Goal: Task Accomplishment & Management: Use online tool/utility

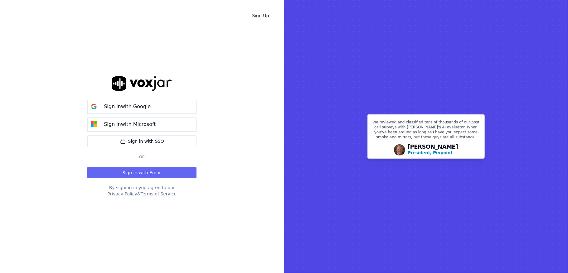
click at [124, 107] on p "Sign in with Google" at bounding box center [127, 106] width 47 height 7
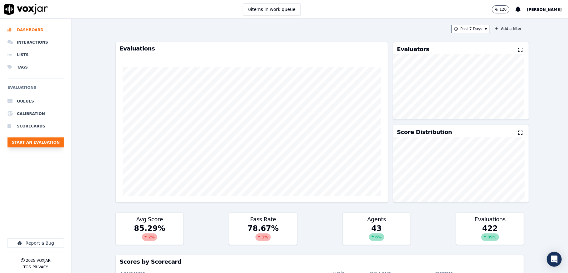
click at [32, 139] on button "Start an Evaluation" at bounding box center [35, 143] width 57 height 10
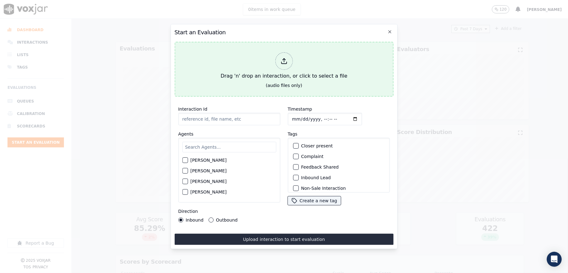
click at [279, 61] on div at bounding box center [283, 60] width 17 height 17
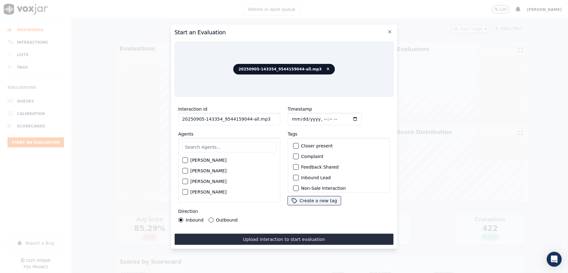
drag, startPoint x: 246, startPoint y: 116, endPoint x: 302, endPoint y: 123, distance: 56.1
click at [301, 123] on div "Interaction Id 20250905-143354_9544159044-all.mp3 Agents [PERSON_NAME] [PERSON_…" at bounding box center [284, 164] width 219 height 125
type input "20250905-143354_9544159044-C1"
click at [293, 116] on input "Timestamp" at bounding box center [325, 119] width 74 height 12
type input "[DATE]T17:36"
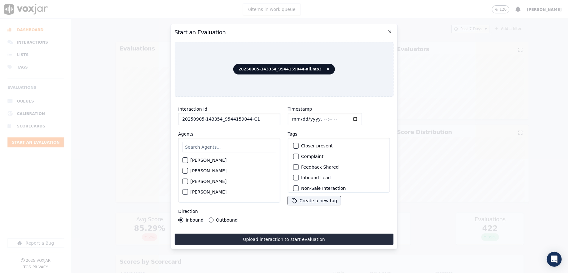
click at [232, 143] on input "text" at bounding box center [229, 147] width 94 height 11
type input "marc"
click at [185, 160] on div "button" at bounding box center [185, 162] width 4 height 4
click at [293, 176] on div "button" at bounding box center [295, 178] width 4 height 4
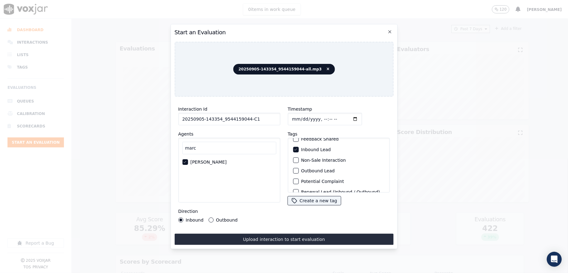
scroll to position [58, 0]
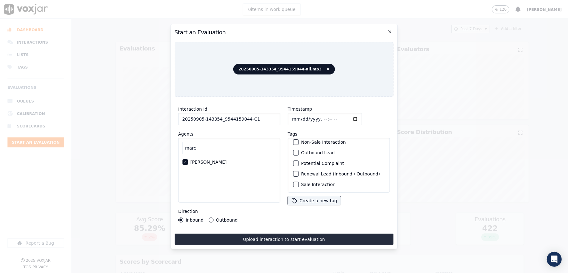
click at [293, 180] on div "Sale Interaction" at bounding box center [339, 185] width 96 height 11
click at [293, 183] on div "button" at bounding box center [295, 185] width 4 height 4
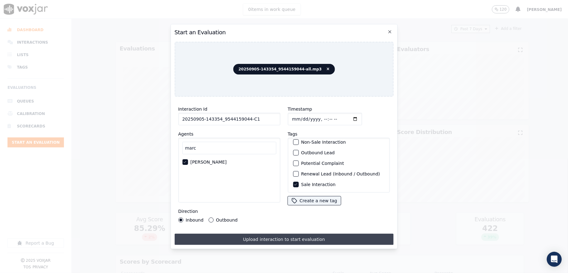
click at [291, 237] on button "Upload interaction to start evaluation" at bounding box center [284, 239] width 219 height 11
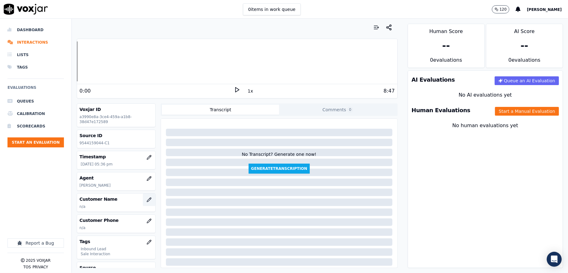
click at [147, 199] on icon "button" at bounding box center [149, 200] width 4 height 4
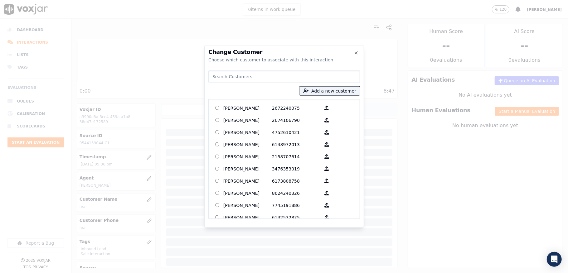
type input "[PERSON_NAME]"
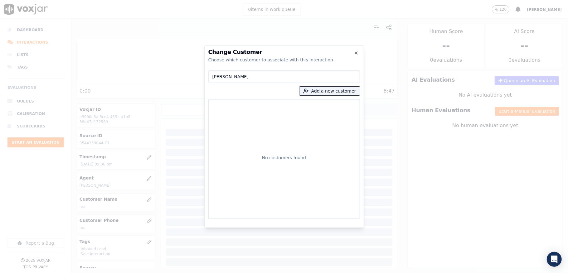
drag, startPoint x: 270, startPoint y: 75, endPoint x: 198, endPoint y: 72, distance: 72.5
click at [198, 273] on div "Change Customer Choose which customer to associate with this interaction [PERSO…" at bounding box center [284, 273] width 568 height 0
click at [343, 88] on button "Add a new customer" at bounding box center [330, 91] width 61 height 9
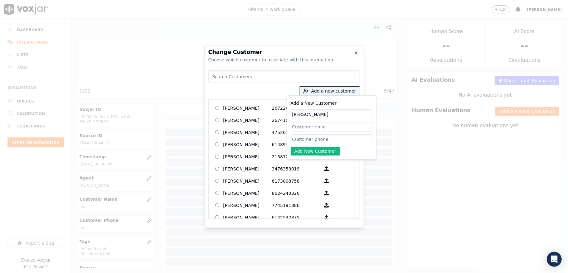
type input "[PERSON_NAME]"
click at [316, 141] on input "Add a New Customer" at bounding box center [332, 140] width 82 height 10
paste input "9544159044"
type input "9544159044"
click at [311, 150] on button "Add New Customer" at bounding box center [316, 151] width 50 height 9
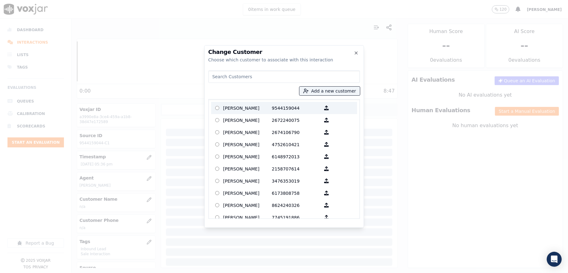
click at [254, 109] on p "[PERSON_NAME]" at bounding box center [248, 108] width 49 height 10
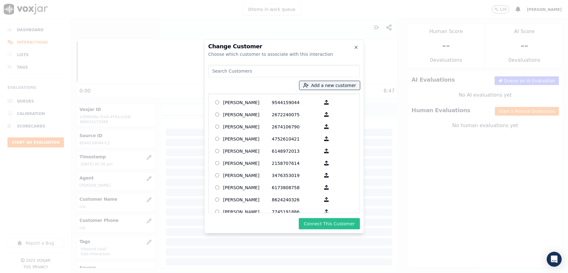
click at [314, 224] on button "Connect This Customer" at bounding box center [329, 224] width 61 height 11
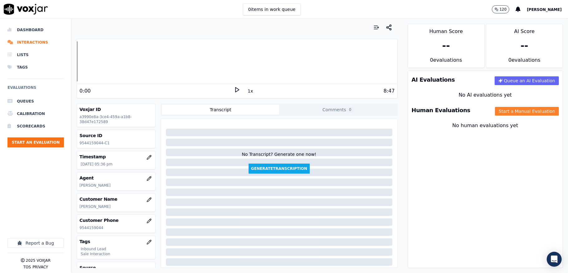
click at [496, 112] on button "Start a Manual Evaluation" at bounding box center [527, 111] width 64 height 9
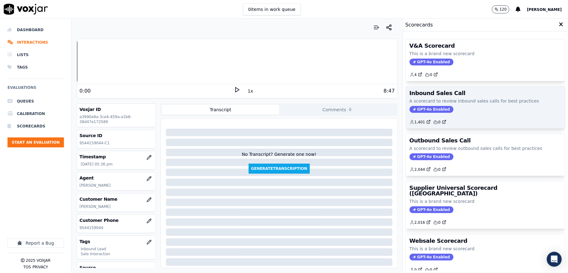
click at [420, 109] on span "GPT-4o Enabled" at bounding box center [432, 109] width 44 height 7
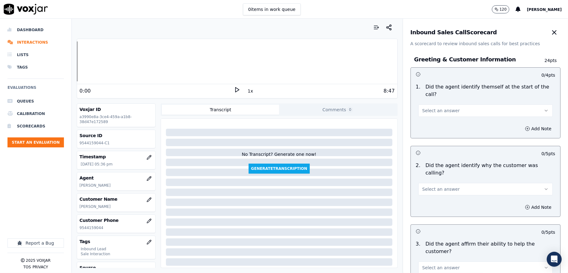
click at [439, 109] on span "Select an answer" at bounding box center [441, 111] width 37 height 6
click at [431, 127] on div "Yes" at bounding box center [471, 125] width 120 height 10
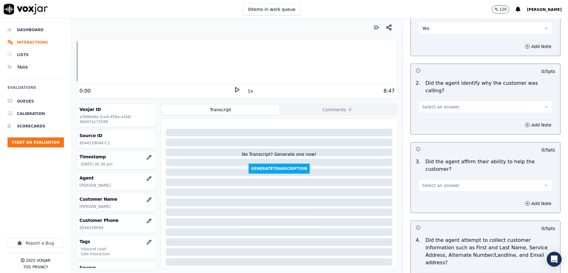
scroll to position [83, 0]
click at [439, 102] on button "Select an answer" at bounding box center [486, 106] width 135 height 12
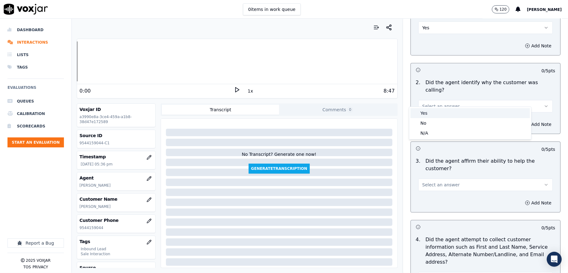
click at [438, 114] on div "Yes" at bounding box center [471, 113] width 120 height 10
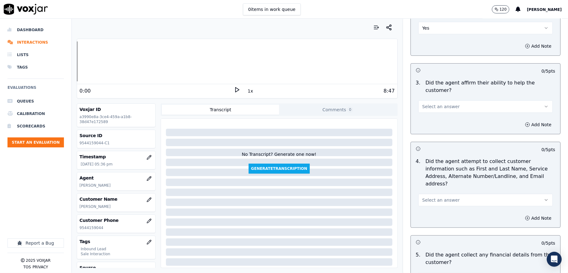
scroll to position [166, 0]
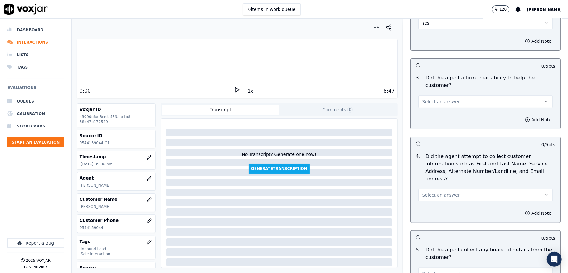
click at [436, 99] on button "Select an answer" at bounding box center [486, 102] width 135 height 12
click at [436, 109] on div "Yes" at bounding box center [471, 109] width 120 height 10
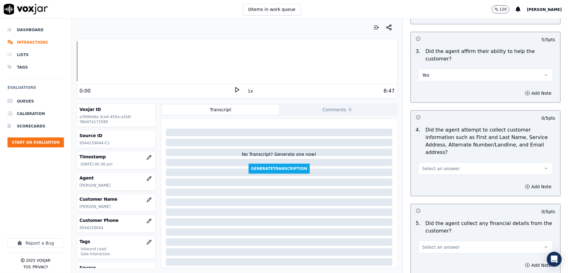
scroll to position [208, 0]
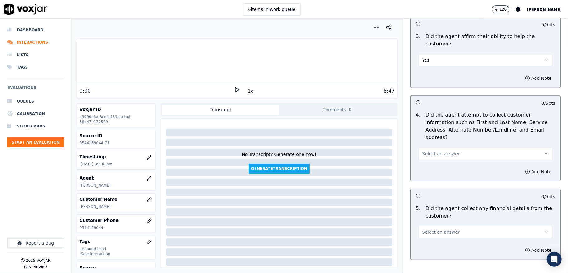
click at [430, 151] on span "Select an answer" at bounding box center [441, 154] width 37 height 6
click at [427, 160] on div "Yes" at bounding box center [471, 161] width 120 height 10
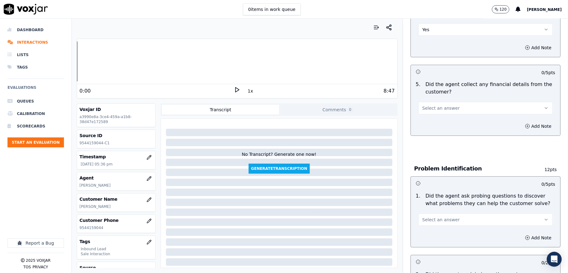
scroll to position [333, 0]
click at [446, 101] on button "Select an answer" at bounding box center [486, 107] width 135 height 12
click at [437, 126] on div "No" at bounding box center [471, 125] width 120 height 10
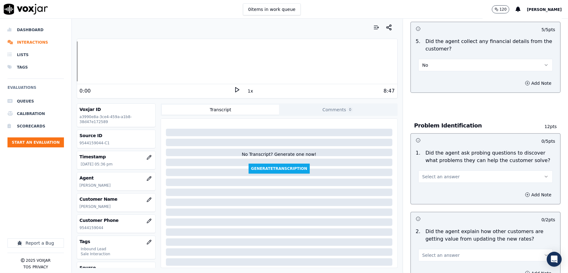
scroll to position [416, 0]
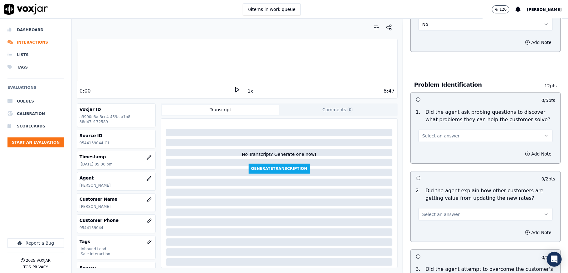
click at [431, 133] on span "Select an answer" at bounding box center [441, 136] width 37 height 6
click at [429, 145] on div "Yes" at bounding box center [471, 144] width 120 height 10
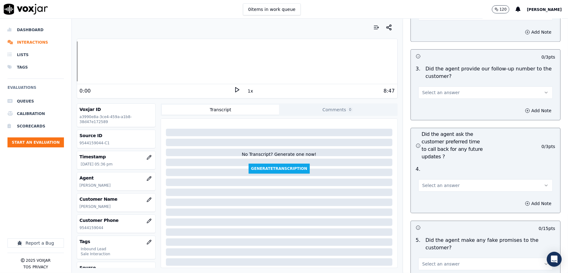
scroll to position [1457, 0]
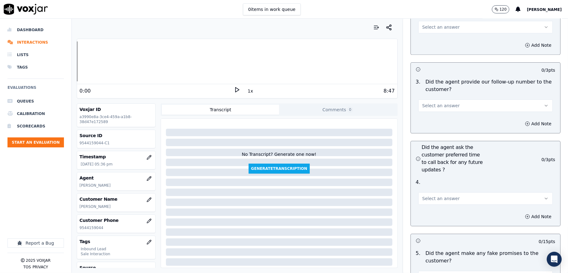
click at [445, 103] on span "Select an answer" at bounding box center [441, 106] width 37 height 6
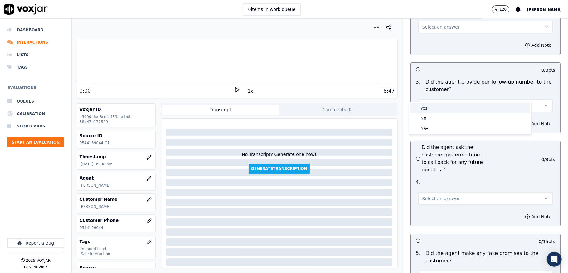
click at [440, 109] on div "Yes" at bounding box center [471, 108] width 120 height 10
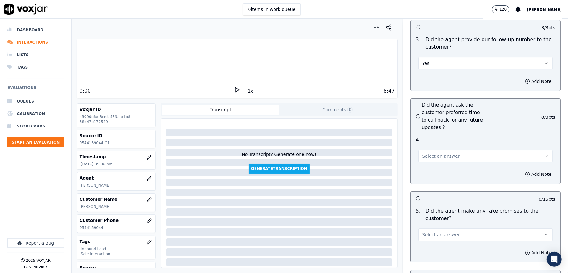
scroll to position [1540, 0]
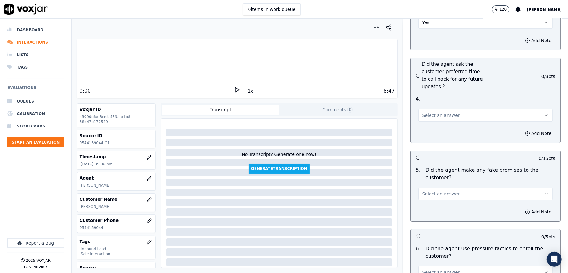
drag, startPoint x: 448, startPoint y: 106, endPoint x: 449, endPoint y: 109, distance: 3.3
click at [448, 109] on button "Select an answer" at bounding box center [486, 115] width 135 height 12
click at [438, 139] on div "N/A" at bounding box center [471, 138] width 120 height 10
click at [440, 188] on button "Select an answer" at bounding box center [486, 194] width 135 height 12
click at [430, 206] on div "No" at bounding box center [471, 207] width 120 height 10
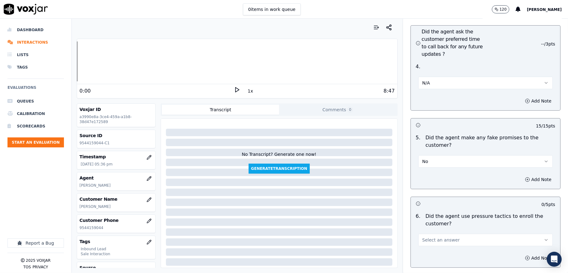
scroll to position [1665, 0]
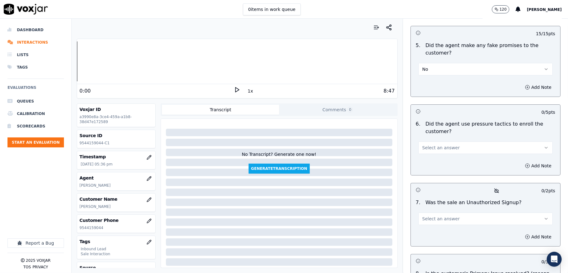
click at [426, 145] on span "Select an answer" at bounding box center [441, 148] width 37 height 6
click at [419, 160] on div "No" at bounding box center [471, 161] width 120 height 10
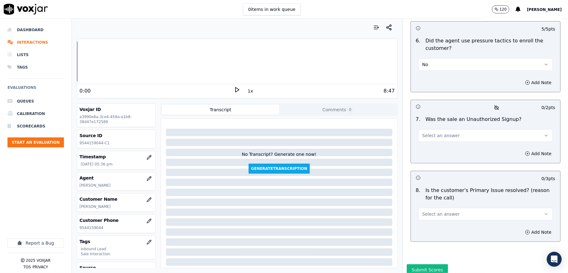
click at [445, 133] on span "Select an answer" at bounding box center [441, 136] width 37 height 6
click at [428, 148] on div "No" at bounding box center [471, 150] width 120 height 10
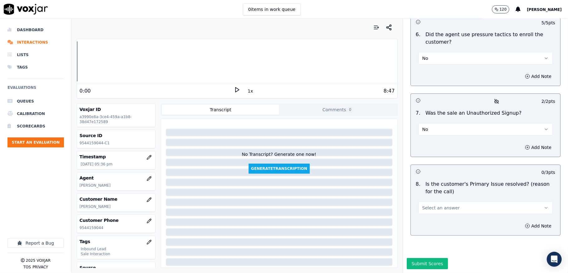
scroll to position [1766, 0]
click at [434, 205] on span "Select an answer" at bounding box center [441, 208] width 37 height 6
click at [430, 198] on div "Yes" at bounding box center [471, 201] width 120 height 10
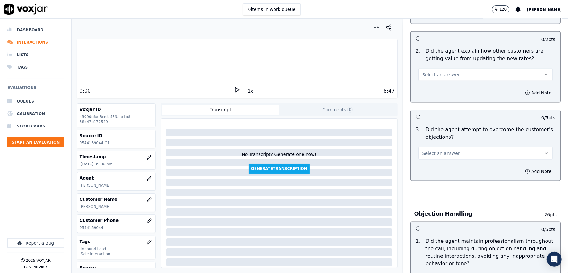
scroll to position [541, 0]
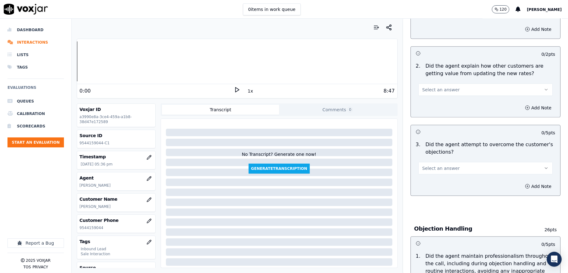
click at [441, 87] on span "Select an answer" at bounding box center [441, 90] width 37 height 6
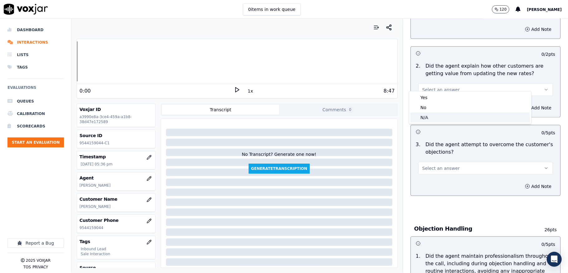
click at [426, 120] on div "N/A" at bounding box center [471, 118] width 120 height 10
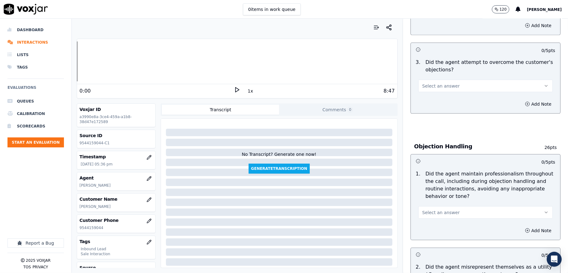
scroll to position [624, 0]
click at [443, 78] on div "Select an answer" at bounding box center [486, 85] width 135 height 14
click at [431, 94] on div "Add Note" at bounding box center [486, 103] width 150 height 19
click at [434, 79] on button "Select an answer" at bounding box center [486, 85] width 135 height 12
click at [431, 96] on div "Yes" at bounding box center [471, 93] width 120 height 10
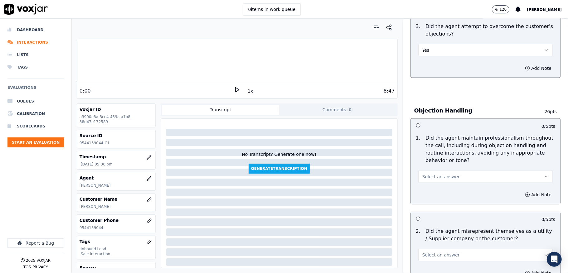
scroll to position [707, 0]
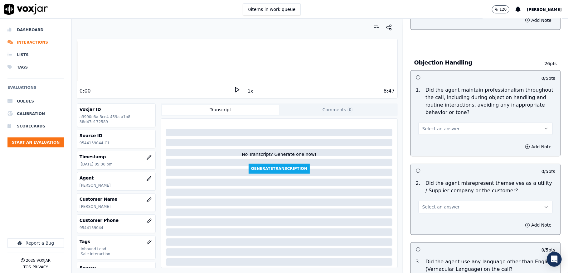
click at [438, 126] on span "Select an answer" at bounding box center [441, 129] width 37 height 6
click at [425, 132] on div "Yes" at bounding box center [471, 137] width 120 height 10
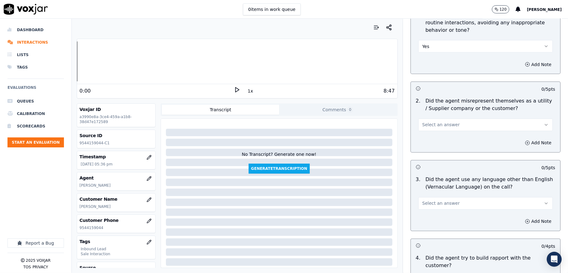
scroll to position [791, 0]
click at [434, 121] on span "Select an answer" at bounding box center [441, 124] width 37 height 6
click at [431, 140] on div "No" at bounding box center [471, 143] width 120 height 10
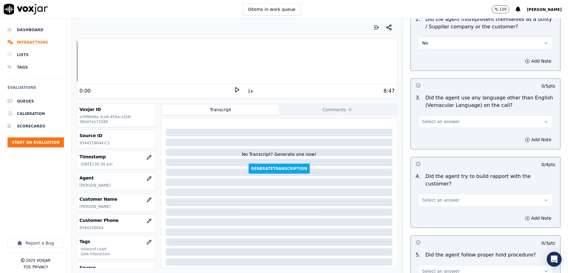
scroll to position [874, 0]
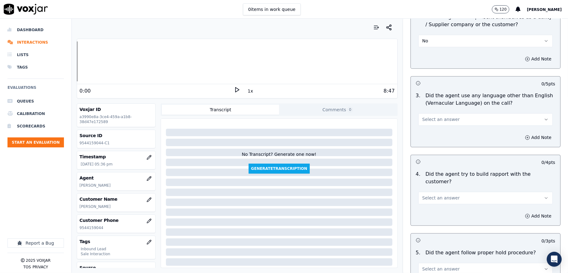
click at [433, 116] on span "Select an answer" at bounding box center [441, 119] width 37 height 6
click at [431, 135] on div "No" at bounding box center [471, 138] width 120 height 10
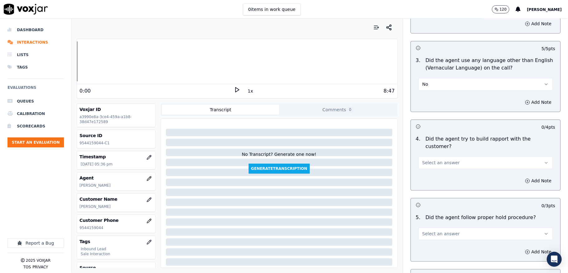
scroll to position [957, 0]
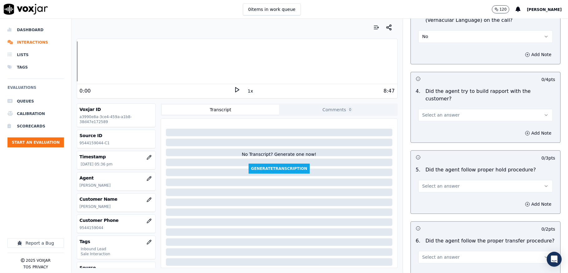
click at [444, 109] on button "Select an answer" at bounding box center [486, 115] width 135 height 12
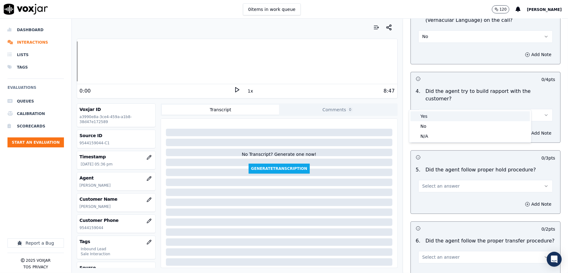
click at [432, 117] on div "Yes" at bounding box center [471, 116] width 120 height 10
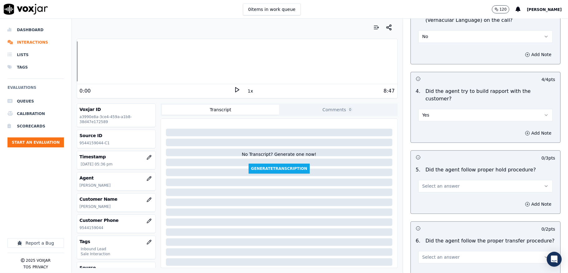
click at [438, 183] on span "Select an answer" at bounding box center [441, 186] width 37 height 6
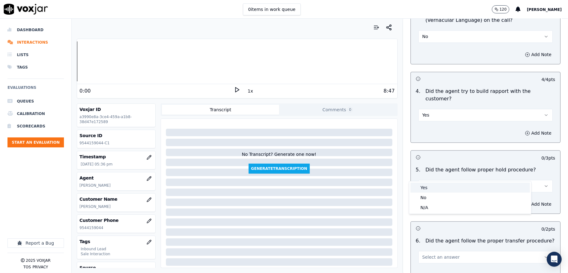
click at [430, 187] on div "Yes" at bounding box center [471, 188] width 120 height 10
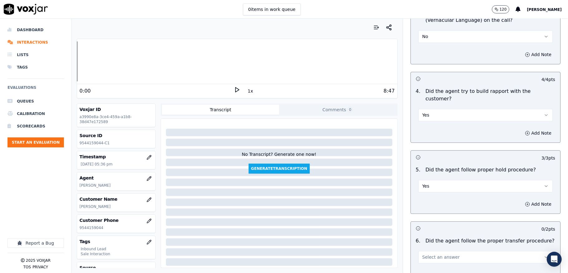
scroll to position [1082, 0]
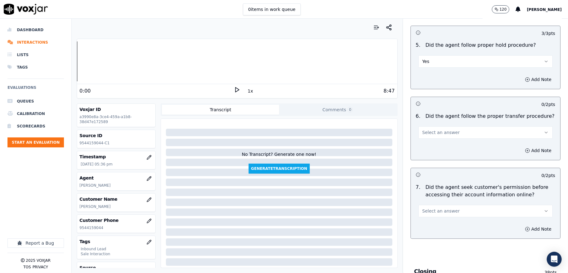
click at [438, 130] on span "Select an answer" at bounding box center [441, 133] width 37 height 6
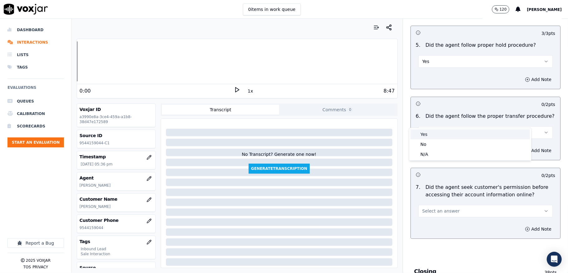
drag, startPoint x: 430, startPoint y: 137, endPoint x: 430, endPoint y: 133, distance: 4.4
click at [430, 137] on div "Yes" at bounding box center [471, 135] width 120 height 10
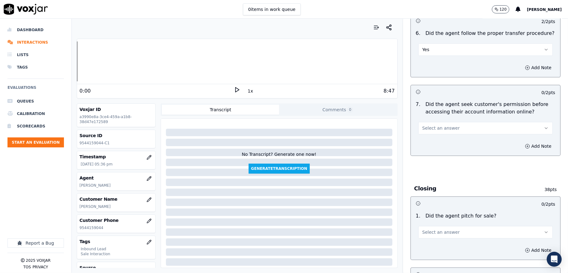
scroll to position [1165, 0]
click at [440, 125] on span "Select an answer" at bounding box center [441, 128] width 37 height 6
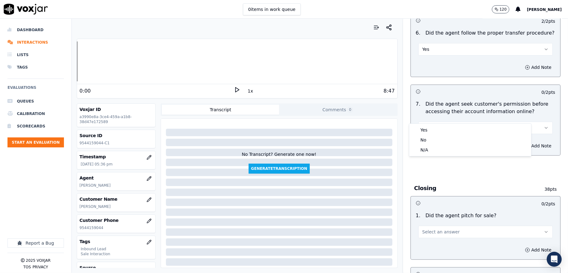
click at [445, 229] on span "Select an answer" at bounding box center [441, 232] width 37 height 6
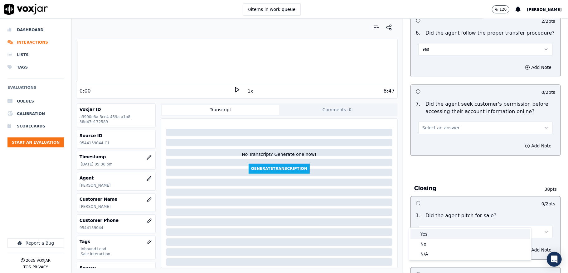
click at [441, 235] on div "Yes" at bounding box center [471, 234] width 120 height 10
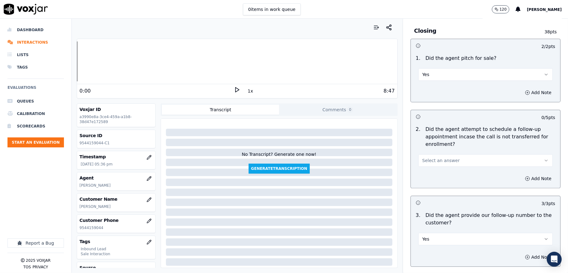
scroll to position [1332, 0]
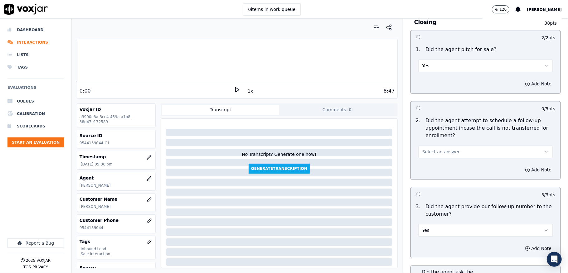
click at [456, 146] on button "Select an answer" at bounding box center [486, 152] width 135 height 12
click at [426, 174] on div "N/A" at bounding box center [471, 175] width 120 height 10
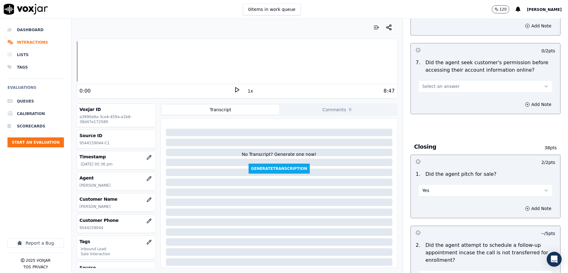
scroll to position [1165, 0]
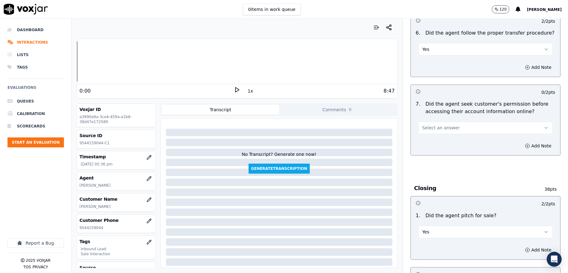
click at [424, 125] on span "Select an answer" at bounding box center [441, 128] width 37 height 6
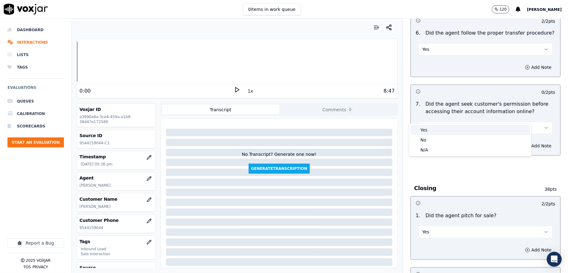
click at [421, 130] on div "Yes" at bounding box center [471, 130] width 120 height 10
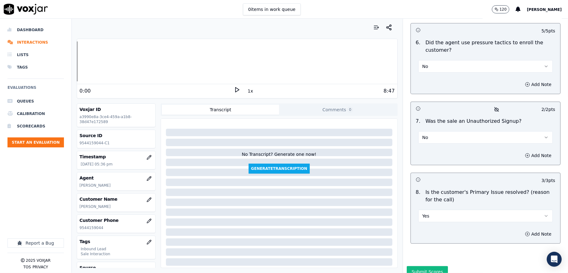
scroll to position [1766, 0]
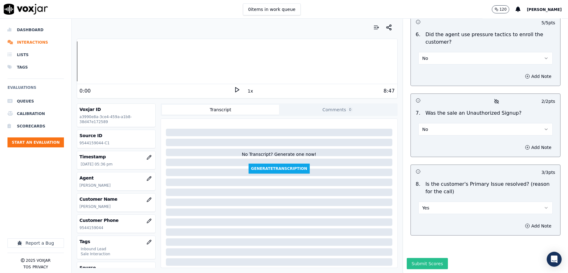
click at [420, 258] on button "Submit Scores" at bounding box center [428, 263] width 42 height 11
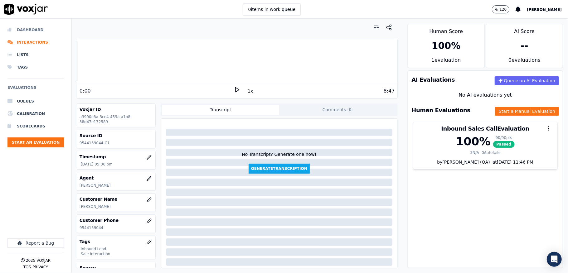
click at [32, 29] on li "Dashboard" at bounding box center [35, 30] width 57 height 12
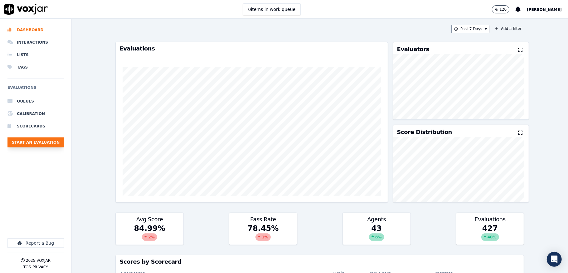
click at [49, 145] on button "Start an Evaluation" at bounding box center [35, 143] width 57 height 10
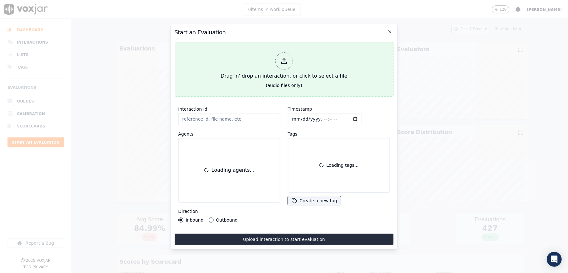
click at [276, 56] on div at bounding box center [283, 60] width 17 height 17
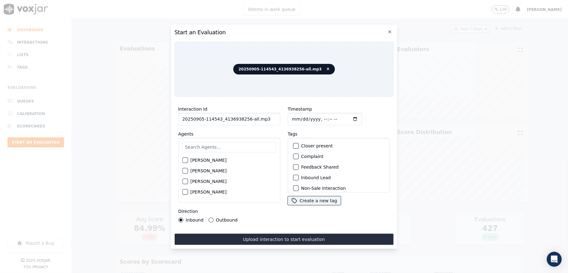
drag, startPoint x: 244, startPoint y: 116, endPoint x: 300, endPoint y: 118, distance: 56.6
click at [300, 118] on div "Interaction Id 20250905-114543_4136938256-all.mp3 Agents [PERSON_NAME] [PERSON_…" at bounding box center [284, 164] width 219 height 125
type input "20250905-114543_4136938256-C1"
click at [290, 116] on input "Timestamp" at bounding box center [325, 119] width 74 height 12
type input "[DATE]T18:31"
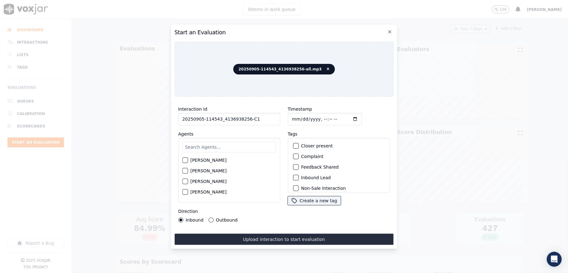
click at [211, 142] on input "text" at bounding box center [229, 147] width 94 height 11
type input "will"
click at [190, 159] on div "[PERSON_NAME]" at bounding box center [229, 162] width 94 height 11
click at [184, 160] on div "button" at bounding box center [185, 162] width 4 height 4
click at [209, 218] on button "Outbound" at bounding box center [211, 220] width 5 height 5
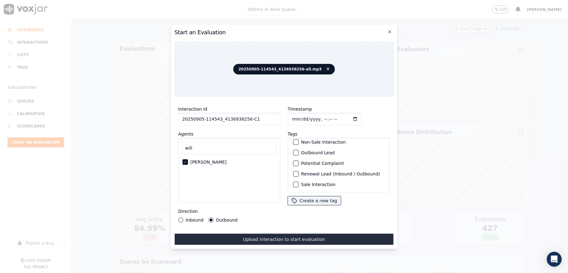
scroll to position [58, 0]
click at [293, 151] on div "button" at bounding box center [295, 153] width 4 height 4
click at [293, 183] on div "button" at bounding box center [295, 185] width 4 height 4
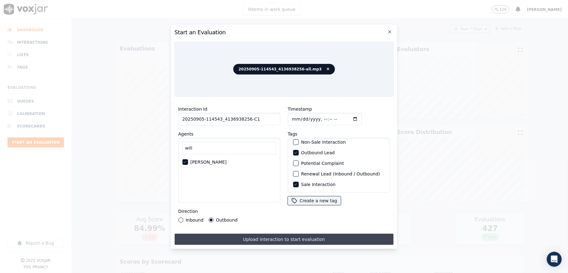
click at [295, 234] on button "Upload interaction to start evaluation" at bounding box center [284, 239] width 219 height 11
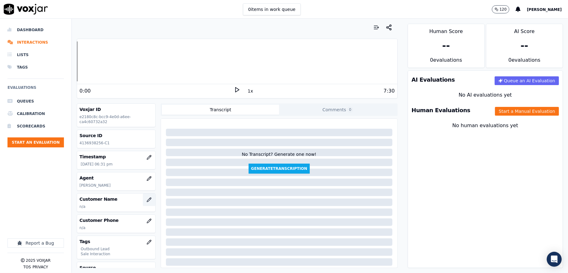
click at [147, 201] on icon "button" at bounding box center [149, 200] width 4 height 4
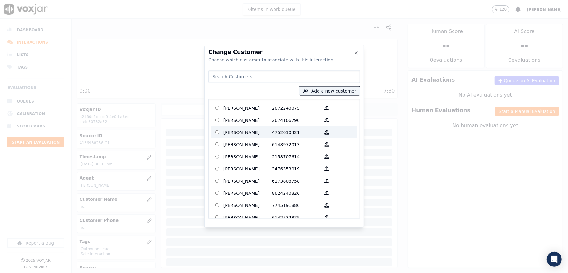
type input "[PERSON_NAME]"
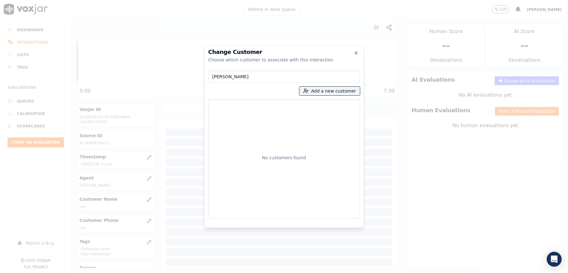
drag, startPoint x: 250, startPoint y: 73, endPoint x: 181, endPoint y: 71, distance: 69.3
click at [181, 273] on div "Change Customer Choose which customer to associate with this interaction [PERSO…" at bounding box center [284, 273] width 568 height 0
click at [332, 93] on button "Add a new customer" at bounding box center [330, 91] width 61 height 9
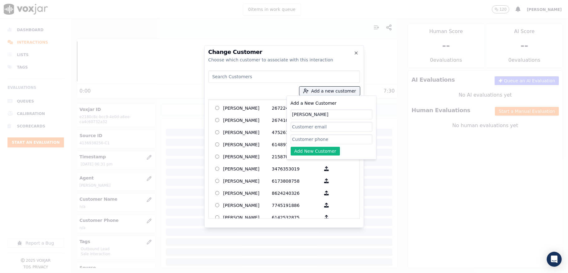
type input "[PERSON_NAME]"
click at [304, 139] on input "Add a New Customer" at bounding box center [332, 140] width 82 height 10
paste input "4136938256"
type input "4136938256"
click at [293, 151] on button "Add New Customer" at bounding box center [316, 151] width 50 height 9
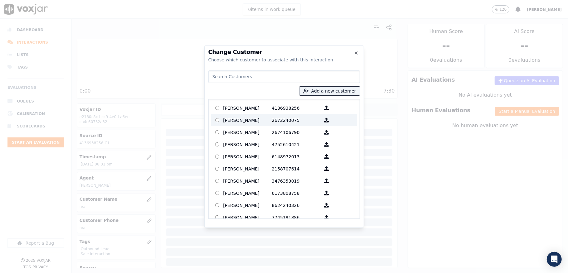
drag, startPoint x: 265, startPoint y: 106, endPoint x: 268, endPoint y: 112, distance: 6.4
click at [265, 106] on p "[PERSON_NAME]" at bounding box center [248, 108] width 49 height 10
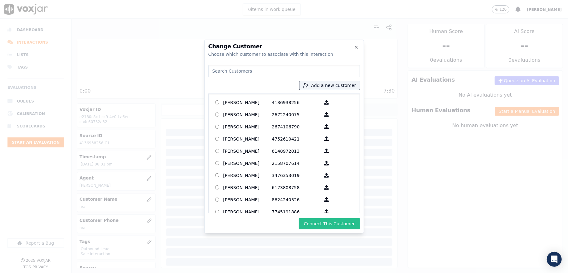
click at [324, 221] on button "Connect This Customer" at bounding box center [329, 224] width 61 height 11
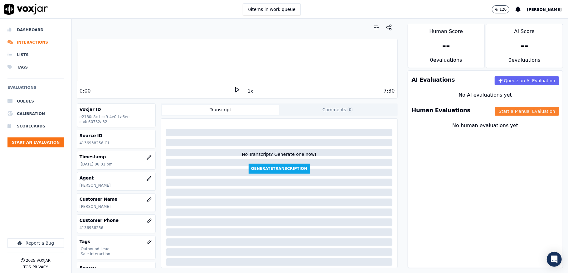
click at [495, 110] on button "Start a Manual Evaluation" at bounding box center [527, 111] width 64 height 9
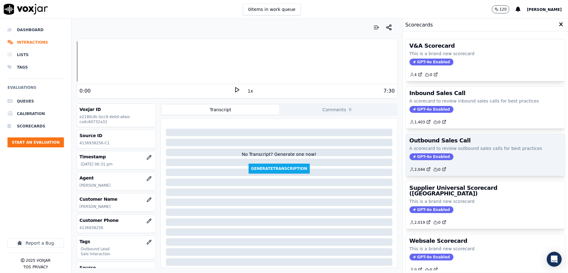
click at [421, 155] on span "GPT-4o Enabled" at bounding box center [432, 157] width 44 height 7
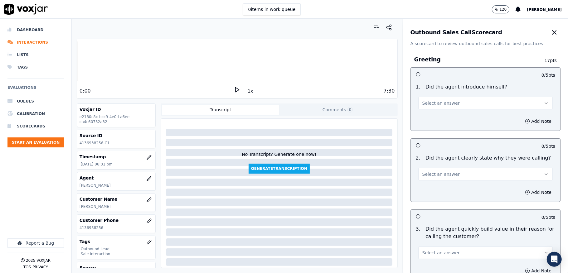
click at [431, 105] on span "Select an answer" at bounding box center [441, 103] width 37 height 6
click at [429, 129] on div "No" at bounding box center [471, 128] width 120 height 10
click at [522, 120] on button "Add Note" at bounding box center [539, 121] width 34 height 9
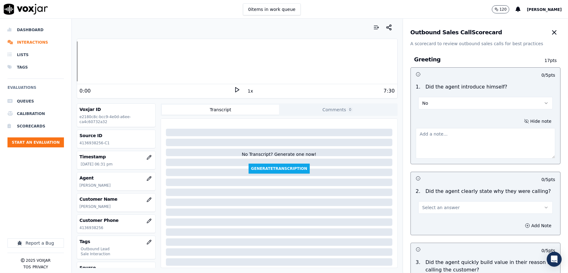
click at [477, 131] on textarea at bounding box center [486, 143] width 140 height 31
paste textarea "Fronter: [PERSON_NAME] failed to introduce himself //"
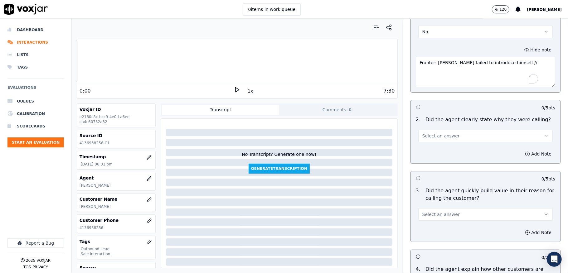
scroll to position [83, 0]
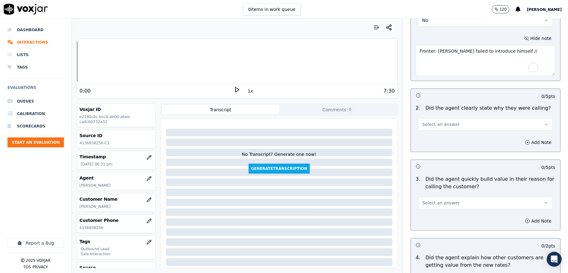
type textarea "Fronter: [PERSON_NAME] failed to introduce himself //"
click at [446, 128] on button "Select an answer" at bounding box center [486, 124] width 135 height 12
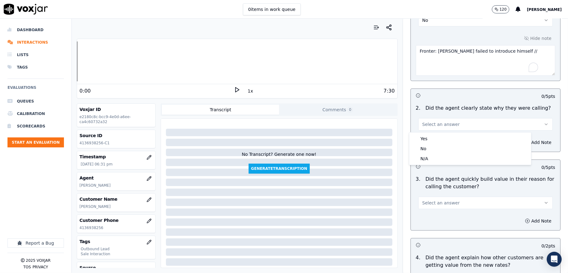
click at [439, 140] on div "Yes" at bounding box center [471, 139] width 120 height 10
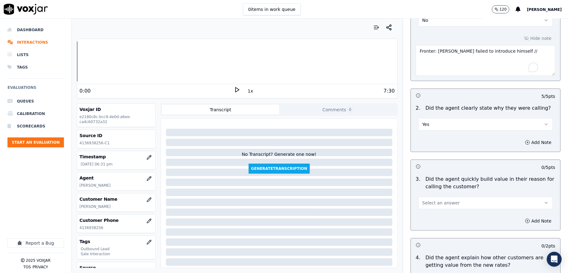
scroll to position [166, 0]
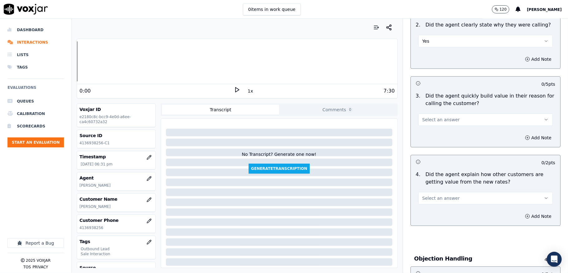
click at [433, 121] on span "Select an answer" at bounding box center [441, 120] width 37 height 6
click at [431, 130] on div "Yes" at bounding box center [471, 135] width 120 height 10
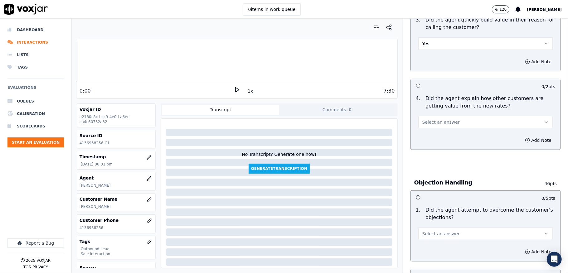
scroll to position [250, 0]
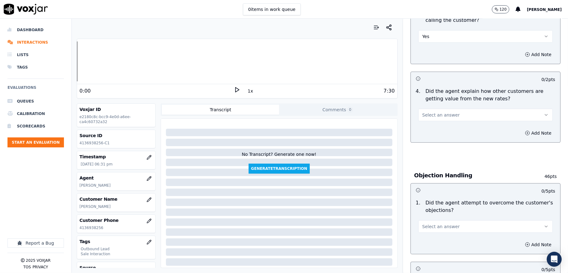
click at [441, 121] on button "Select an answer" at bounding box center [486, 115] width 135 height 12
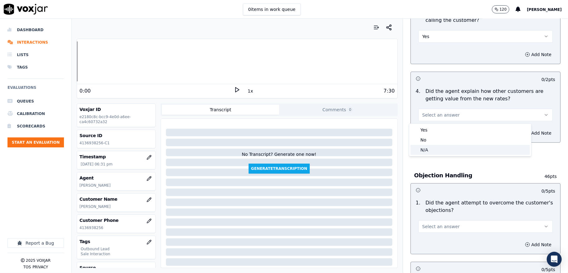
click at [430, 146] on div "N/A" at bounding box center [471, 150] width 120 height 10
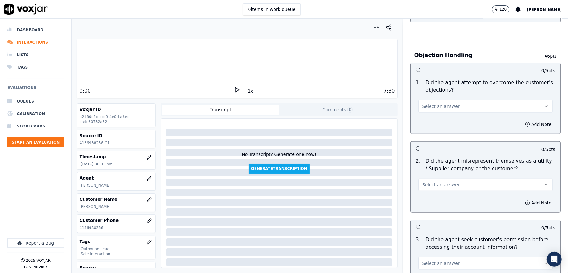
scroll to position [375, 0]
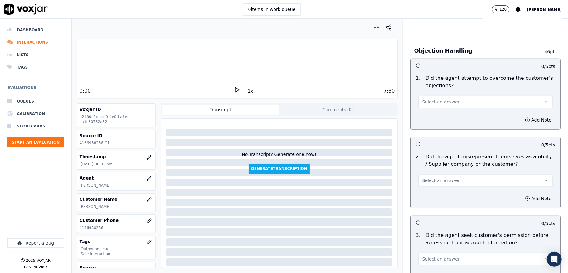
click at [440, 102] on span "Select an answer" at bounding box center [441, 102] width 37 height 6
click at [430, 116] on div "Yes" at bounding box center [471, 117] width 120 height 10
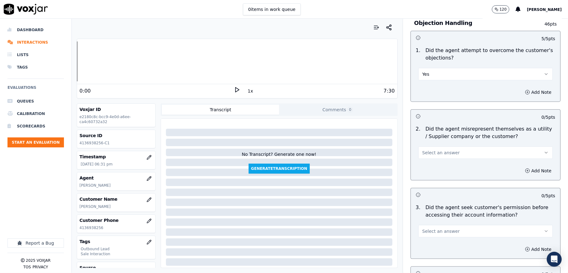
scroll to position [458, 0]
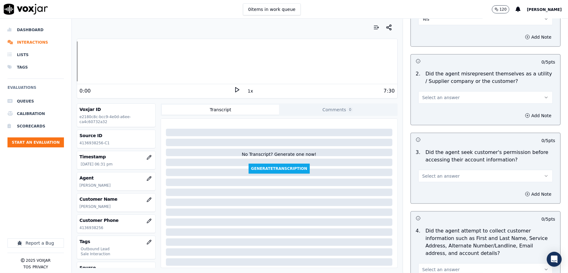
click at [436, 100] on span "Select an answer" at bounding box center [441, 98] width 37 height 6
click at [427, 122] on div "No" at bounding box center [471, 123] width 120 height 10
click at [426, 101] on button "No" at bounding box center [486, 97] width 135 height 12
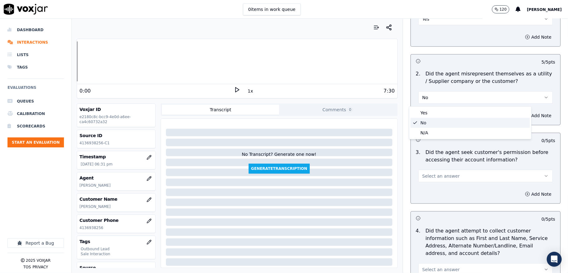
click at [425, 122] on div "No" at bounding box center [471, 123] width 120 height 10
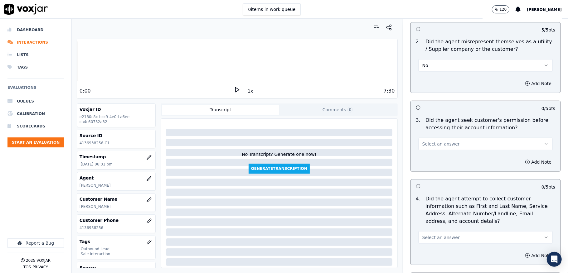
scroll to position [541, 0]
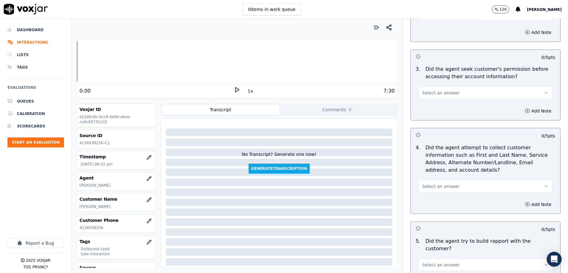
click at [435, 95] on span "Select an answer" at bounding box center [441, 93] width 37 height 6
click at [430, 108] on div "Yes" at bounding box center [471, 109] width 120 height 10
click at [435, 186] on span "Select an answer" at bounding box center [441, 187] width 37 height 6
click at [430, 203] on div "Yes" at bounding box center [471, 203] width 120 height 10
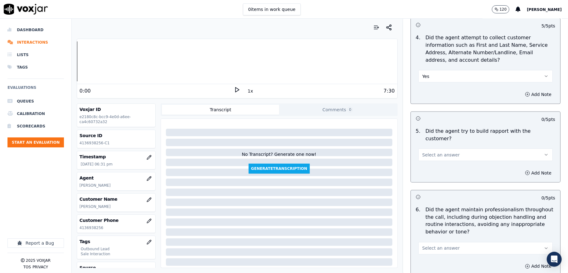
scroll to position [666, 0]
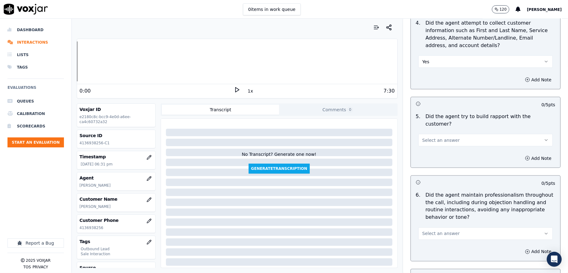
click at [440, 139] on button "Select an answer" at bounding box center [486, 140] width 135 height 12
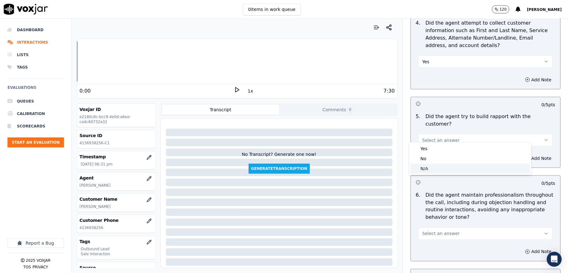
drag, startPoint x: 426, startPoint y: 165, endPoint x: 428, endPoint y: 155, distance: 9.9
click at [426, 165] on div "N/A" at bounding box center [471, 169] width 120 height 10
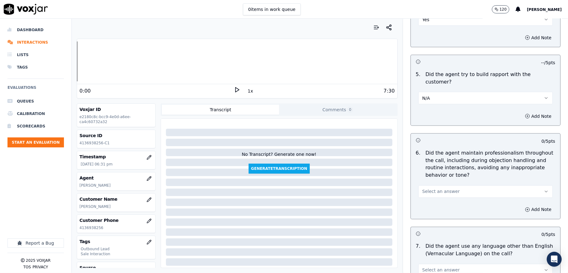
scroll to position [791, 0]
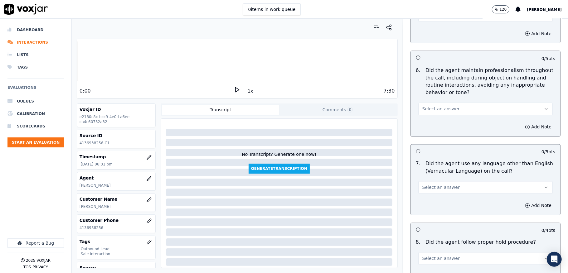
click at [432, 106] on span "Select an answer" at bounding box center [441, 109] width 37 height 6
click at [424, 117] on div "Yes" at bounding box center [471, 118] width 120 height 10
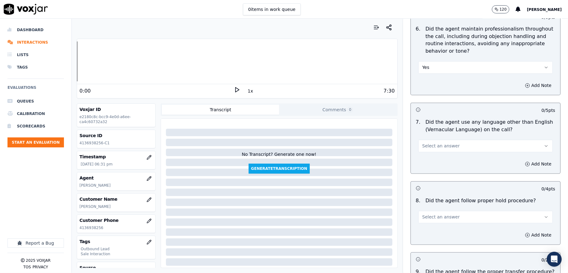
click at [431, 143] on span "Select an answer" at bounding box center [441, 146] width 37 height 6
drag, startPoint x: 423, startPoint y: 156, endPoint x: 425, endPoint y: 150, distance: 6.1
click at [423, 156] on div "Yes" at bounding box center [471, 155] width 120 height 10
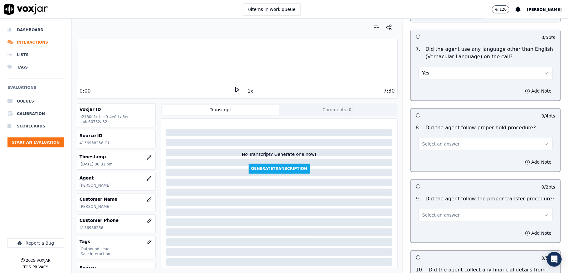
scroll to position [916, 0]
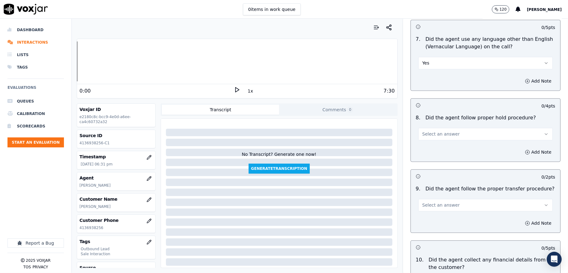
click at [421, 60] on button "Yes" at bounding box center [486, 63] width 135 height 12
click at [427, 83] on div "No" at bounding box center [471, 82] width 120 height 10
click at [425, 131] on span "Select an answer" at bounding box center [441, 134] width 37 height 6
drag, startPoint x: 425, startPoint y: 134, endPoint x: 425, endPoint y: 145, distance: 11.6
click at [426, 145] on div "Yes" at bounding box center [471, 143] width 120 height 10
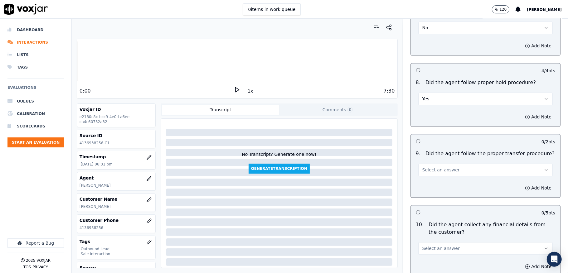
scroll to position [1041, 0]
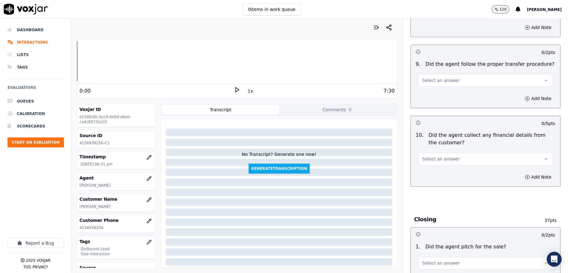
click at [430, 80] on button "Select an answer" at bounding box center [486, 80] width 135 height 12
click at [430, 86] on div "Yes" at bounding box center [471, 90] width 120 height 10
click at [438, 156] on span "Select an answer" at bounding box center [441, 159] width 37 height 6
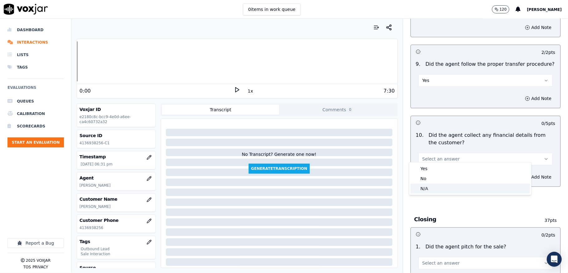
click at [421, 189] on div "N/A" at bounding box center [471, 189] width 120 height 10
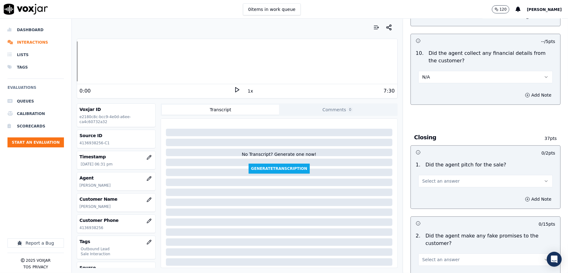
scroll to position [1124, 0]
click at [435, 72] on button "N/A" at bounding box center [486, 76] width 135 height 12
click at [428, 90] on div "Yes No N/A" at bounding box center [471, 95] width 122 height 32
click at [426, 92] on div "No" at bounding box center [471, 96] width 120 height 10
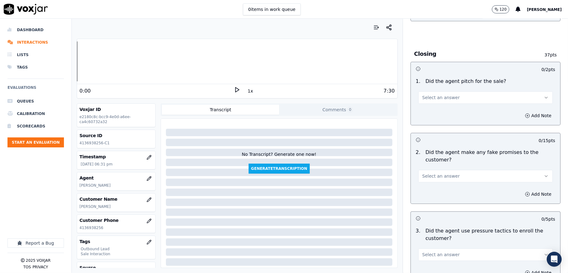
scroll to position [1207, 0]
click at [431, 98] on button "Select an answer" at bounding box center [486, 97] width 135 height 12
click at [429, 109] on div "Yes" at bounding box center [471, 107] width 120 height 10
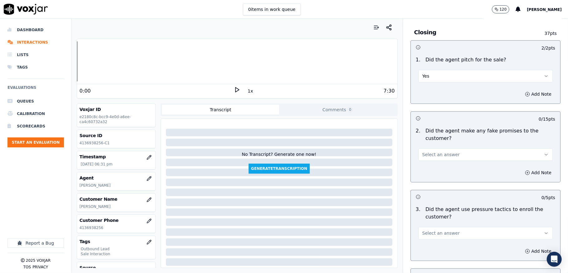
scroll to position [1249, 0]
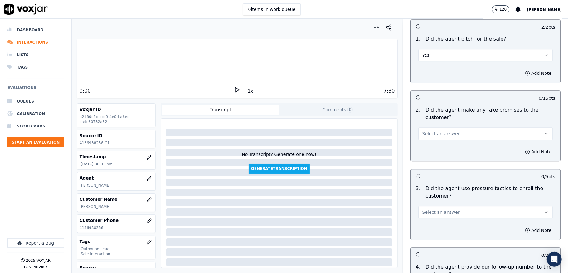
click at [440, 131] on span "Select an answer" at bounding box center [441, 134] width 37 height 6
click at [421, 150] on div "No" at bounding box center [471, 154] width 120 height 10
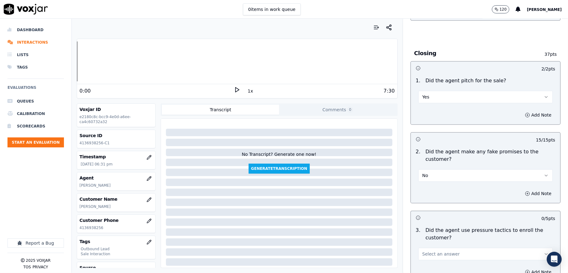
scroll to position [1332, 0]
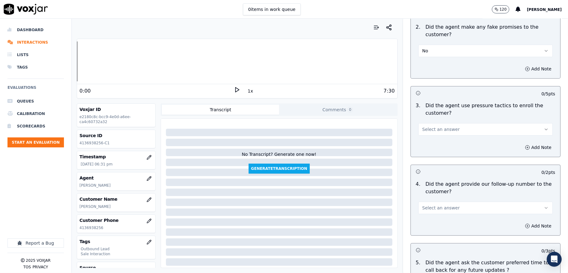
click at [445, 126] on span "Select an answer" at bounding box center [441, 129] width 37 height 6
click at [432, 144] on div "Yes" at bounding box center [471, 140] width 120 height 10
click at [435, 123] on button "Yes" at bounding box center [486, 129] width 135 height 12
click at [423, 150] on div "No" at bounding box center [471, 150] width 120 height 10
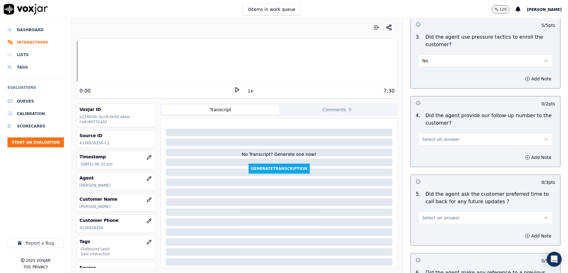
scroll to position [1415, 0]
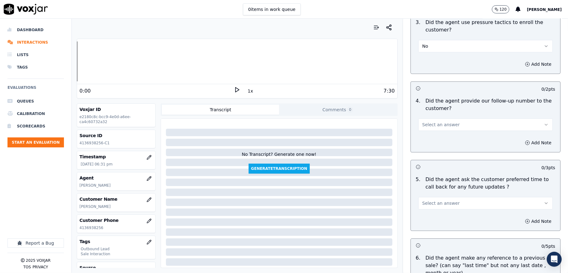
click at [437, 122] on span "Select an answer" at bounding box center [441, 125] width 37 height 6
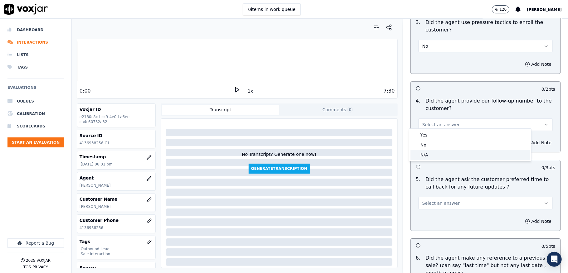
click at [429, 151] on div "N/A" at bounding box center [471, 155] width 120 height 10
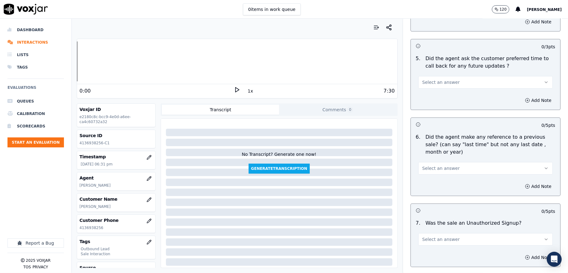
scroll to position [1540, 0]
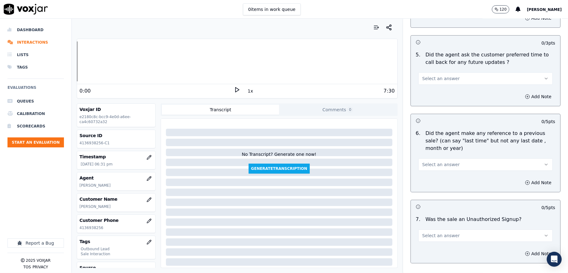
click at [440, 76] on span "Select an answer" at bounding box center [441, 79] width 37 height 6
click at [427, 99] on div "No" at bounding box center [471, 99] width 120 height 10
click at [429, 76] on button "No" at bounding box center [486, 78] width 135 height 12
click at [429, 91] on div "Yes" at bounding box center [471, 89] width 120 height 10
click at [436, 78] on button "Yes" at bounding box center [486, 78] width 135 height 12
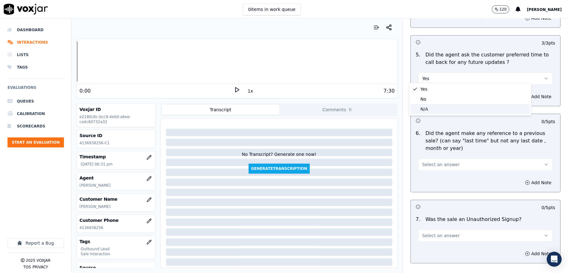
click at [424, 107] on div "N/A" at bounding box center [471, 109] width 120 height 10
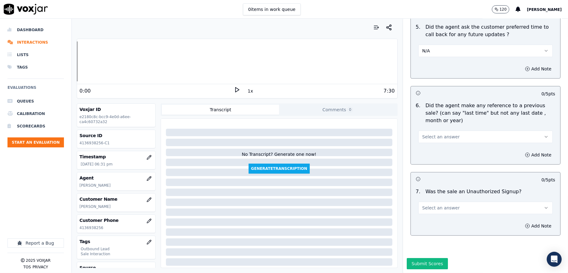
scroll to position [1586, 0]
click at [429, 134] on span "Select an answer" at bounding box center [441, 137] width 37 height 6
click at [425, 136] on div "No" at bounding box center [471, 140] width 120 height 10
click at [426, 131] on button "No" at bounding box center [486, 137] width 135 height 12
click at [419, 149] on div "N/A" at bounding box center [471, 150] width 120 height 10
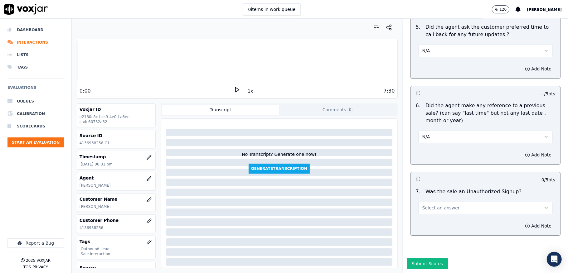
click at [442, 205] on span "Select an answer" at bounding box center [441, 208] width 37 height 6
click at [432, 208] on div "No" at bounding box center [471, 211] width 120 height 10
click at [412, 258] on button "Submit Scores" at bounding box center [428, 263] width 42 height 11
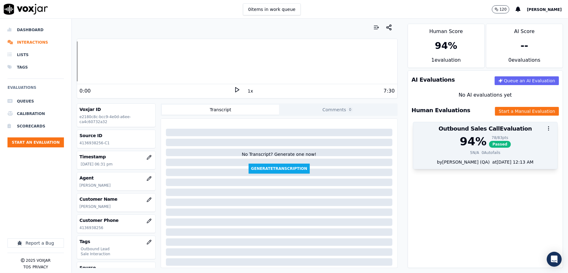
click at [467, 154] on div "5 N/A 0 Autofails" at bounding box center [485, 152] width 137 height 5
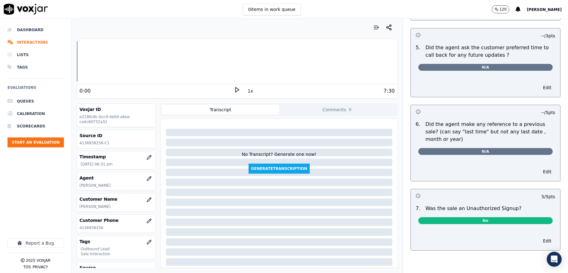
scroll to position [0, 0]
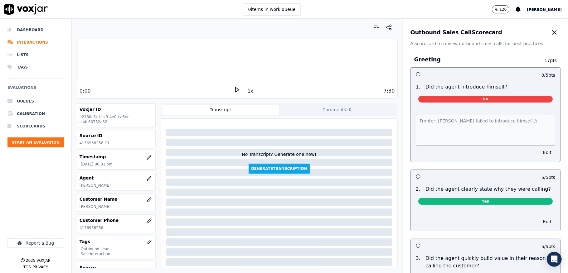
click at [551, 33] on icon "button" at bounding box center [554, 32] width 7 height 7
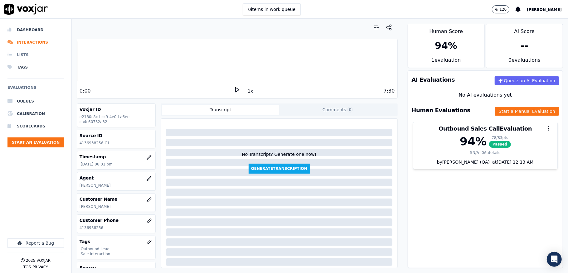
drag, startPoint x: 31, startPoint y: 28, endPoint x: 40, endPoint y: 49, distance: 22.8
click at [31, 28] on li "Dashboard" at bounding box center [35, 30] width 57 height 12
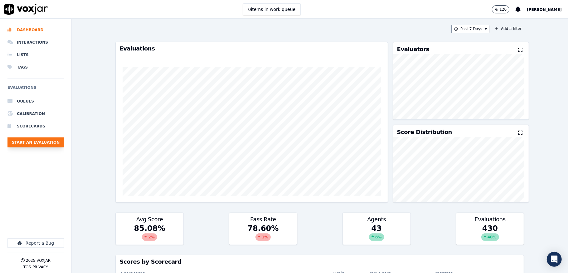
click at [52, 143] on button "Start an Evaluation" at bounding box center [35, 143] width 57 height 10
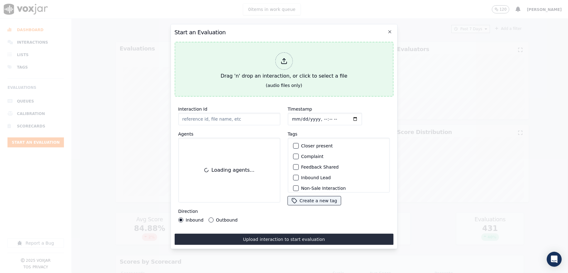
click at [284, 62] on icon at bounding box center [284, 63] width 5 height 2
type input "20250905-150354_9372966438-all.mp3"
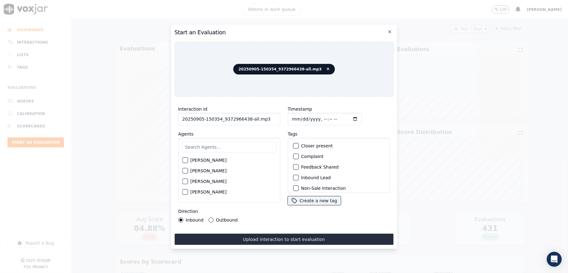
click at [293, 116] on input "Timestamp" at bounding box center [325, 119] width 74 height 12
type input "[DATE]T19:06"
drag, startPoint x: 248, startPoint y: 116, endPoint x: 275, endPoint y: 116, distance: 27.5
click at [275, 116] on input "20250905-150354_9372966438-all.mp3" at bounding box center [229, 119] width 102 height 12
type input "20250905-150354_9372966438-C1"
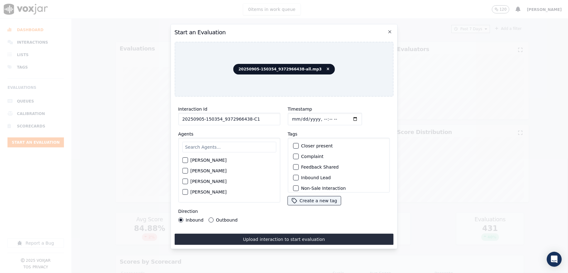
click at [215, 144] on input "text" at bounding box center [229, 147] width 94 height 11
type input "[PERSON_NAME]"
click at [184, 171] on div "button" at bounding box center [185, 173] width 4 height 4
click at [293, 176] on div "button" at bounding box center [295, 178] width 4 height 4
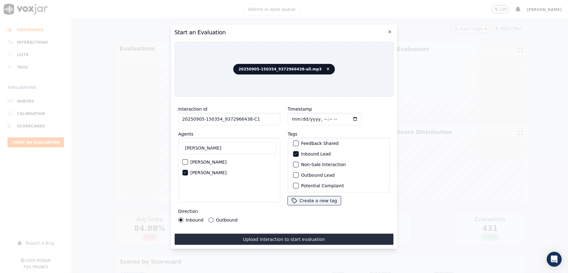
scroll to position [58, 0]
click at [293, 183] on div "button" at bounding box center [295, 185] width 4 height 4
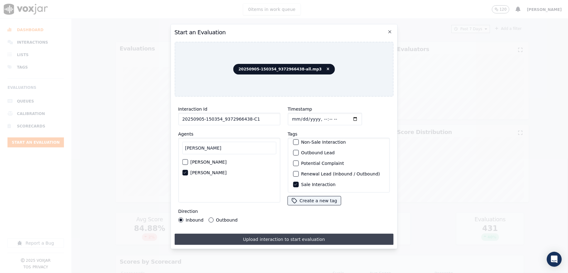
click at [258, 236] on button "Upload interaction to start evaluation" at bounding box center [284, 239] width 219 height 11
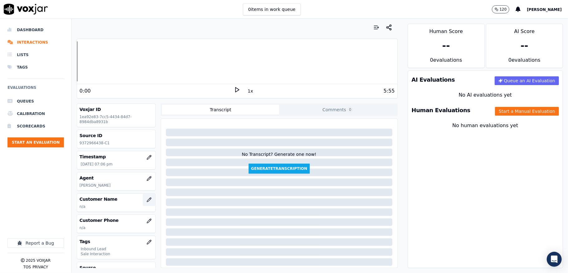
click at [143, 203] on button "button" at bounding box center [149, 200] width 12 height 12
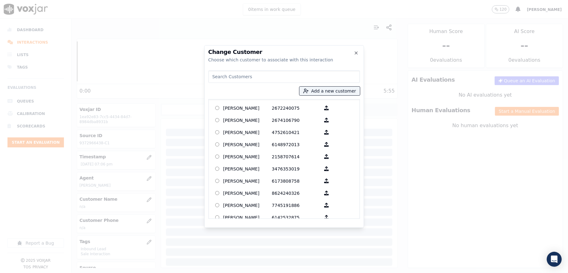
type input "[PERSON_NAME]"
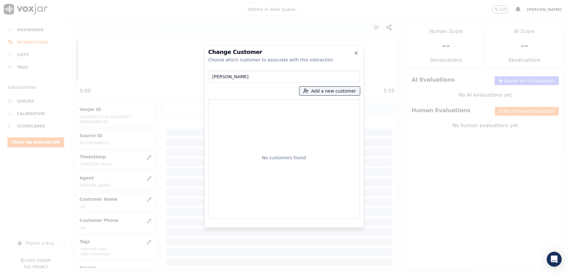
drag, startPoint x: 264, startPoint y: 79, endPoint x: 173, endPoint y: 79, distance: 91.5
click at [173, 273] on div "Change Customer Choose which customer to associate with this interaction [PERSO…" at bounding box center [284, 273] width 568 height 0
click at [336, 93] on button "Add a new customer" at bounding box center [330, 91] width 61 height 9
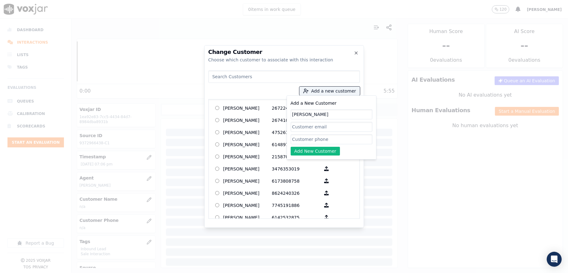
type input "[PERSON_NAME]"
drag, startPoint x: 312, startPoint y: 137, endPoint x: 306, endPoint y: 149, distance: 14.0
click at [312, 137] on input "Add a New Customer" at bounding box center [332, 140] width 82 height 10
paste input "9372966438"
type input "9372966438"
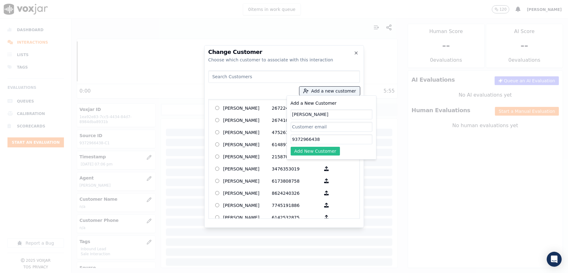
click at [301, 154] on button "Add New Customer" at bounding box center [316, 151] width 50 height 9
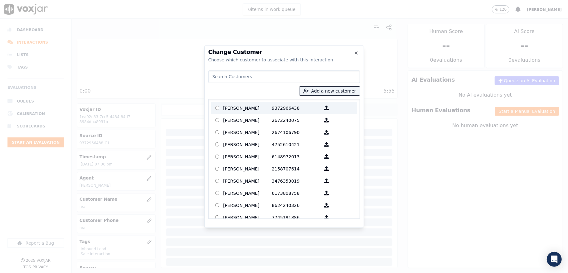
click at [248, 107] on p "[PERSON_NAME]" at bounding box center [248, 108] width 49 height 10
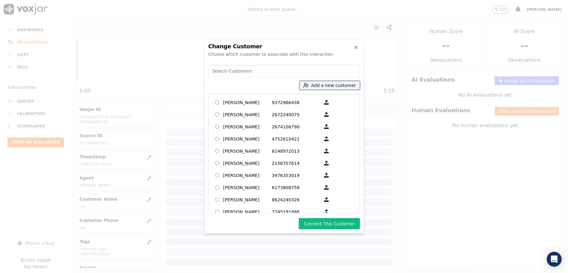
click at [324, 227] on button "Connect This Customer" at bounding box center [329, 224] width 61 height 11
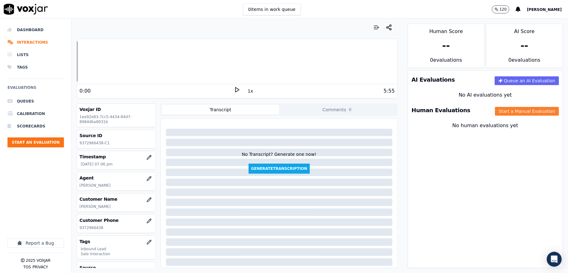
click at [495, 112] on button "Start a Manual Evaluation" at bounding box center [527, 111] width 64 height 9
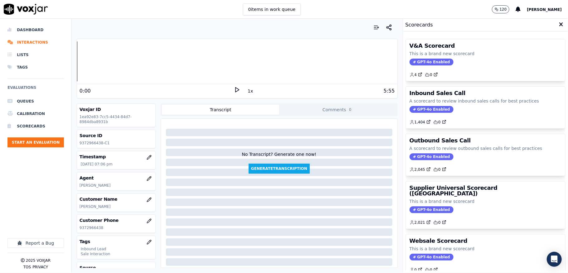
drag, startPoint x: 425, startPoint y: 113, endPoint x: 435, endPoint y: 111, distance: 10.4
click at [425, 113] on span "GPT-4o Enabled" at bounding box center [432, 109] width 44 height 7
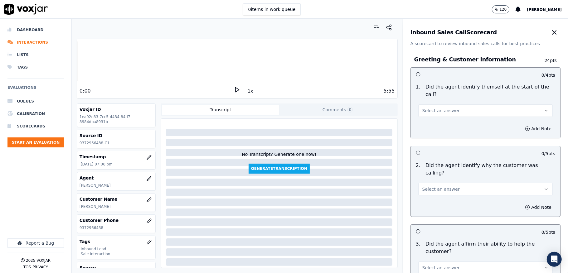
click at [451, 109] on button "Select an answer" at bounding box center [486, 111] width 135 height 12
click at [442, 121] on div "Yes" at bounding box center [471, 125] width 120 height 10
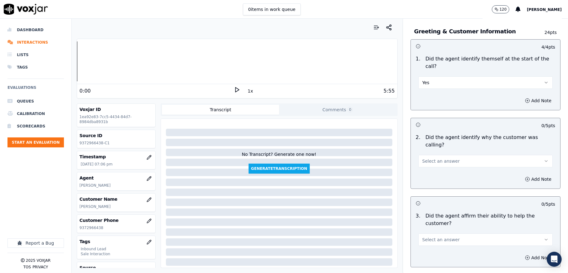
scroll to position [83, 0]
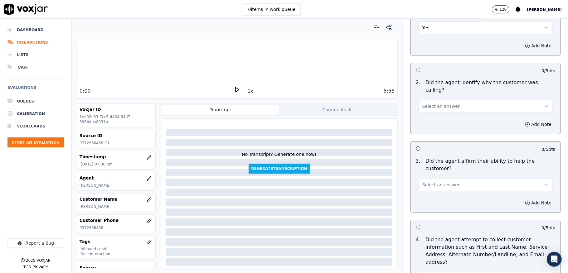
click at [426, 103] on span "Select an answer" at bounding box center [441, 106] width 37 height 6
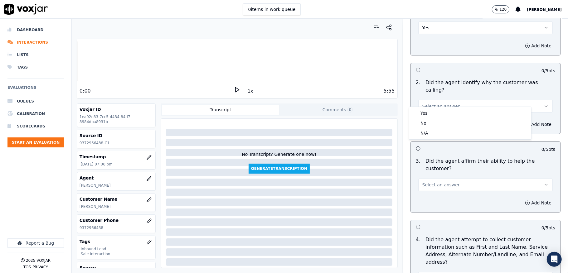
click at [427, 112] on div "Yes" at bounding box center [471, 113] width 120 height 10
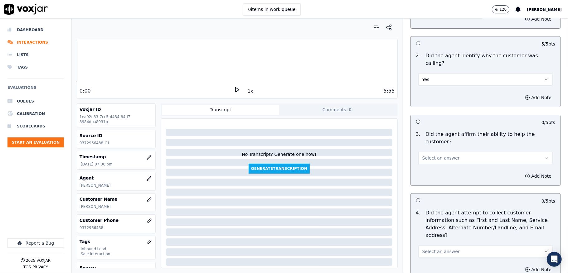
scroll to position [125, 0]
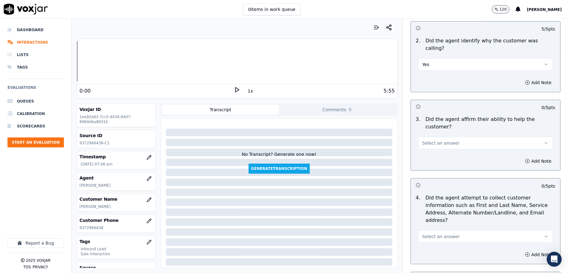
click at [429, 140] on span "Select an answer" at bounding box center [441, 143] width 37 height 6
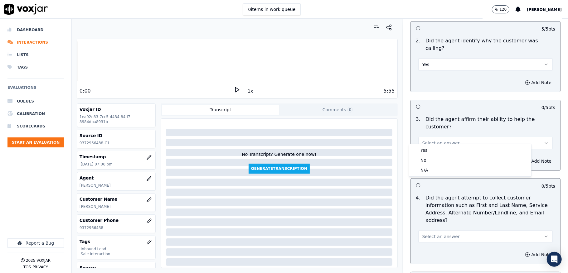
click at [429, 145] on div "Yes No N/A" at bounding box center [471, 160] width 122 height 32
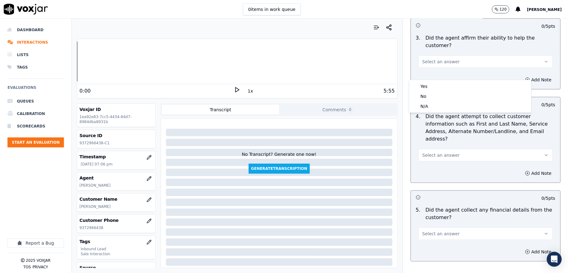
scroll to position [208, 0]
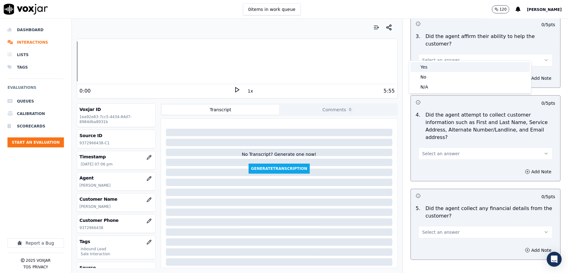
click at [426, 66] on div "Yes" at bounding box center [471, 67] width 120 height 10
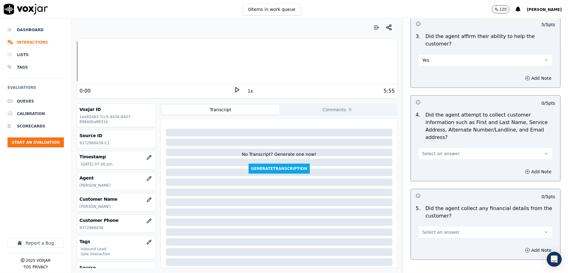
click at [436, 151] on span "Select an answer" at bounding box center [441, 154] width 37 height 6
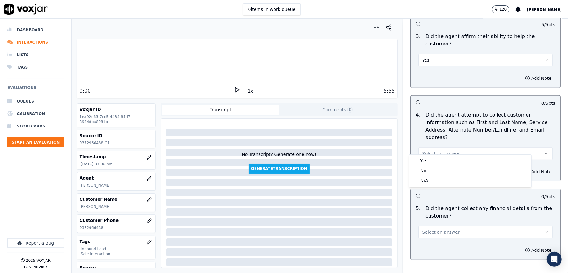
click at [438, 162] on div "Yes" at bounding box center [471, 161] width 120 height 10
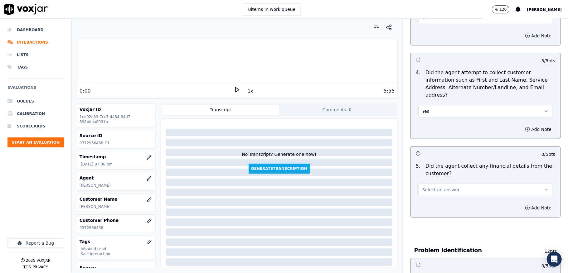
scroll to position [291, 0]
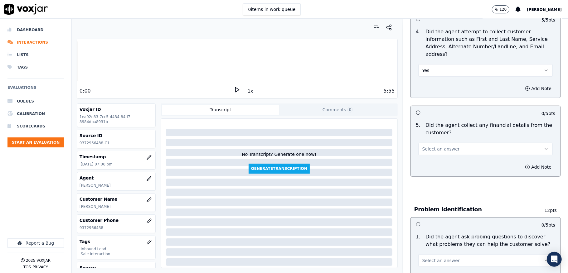
click at [436, 146] on span "Select an answer" at bounding box center [441, 149] width 37 height 6
click at [436, 159] on div "Yes" at bounding box center [471, 157] width 120 height 10
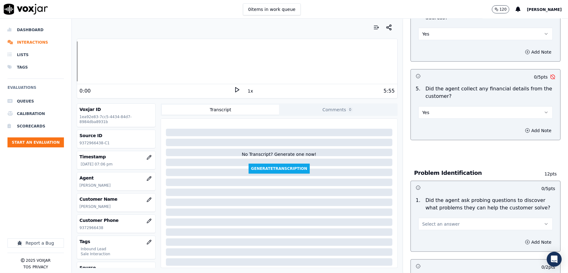
scroll to position [375, 0]
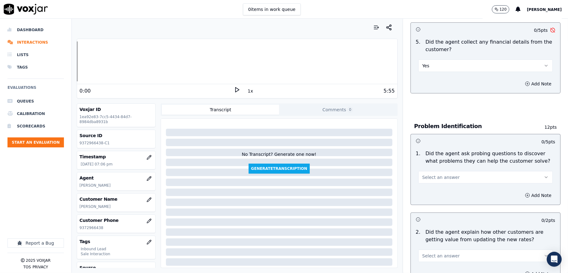
click at [429, 60] on button "Yes" at bounding box center [486, 66] width 135 height 12
click at [428, 82] on div "No" at bounding box center [471, 83] width 120 height 10
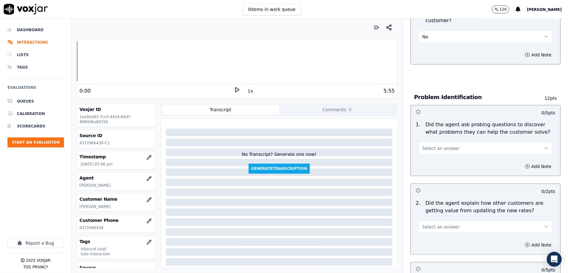
scroll to position [416, 0]
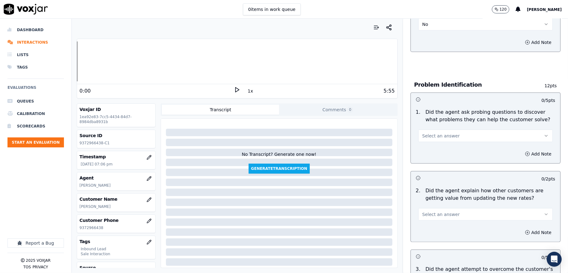
click at [435, 133] on span "Select an answer" at bounding box center [441, 136] width 37 height 6
click at [427, 145] on div "Yes" at bounding box center [471, 144] width 120 height 10
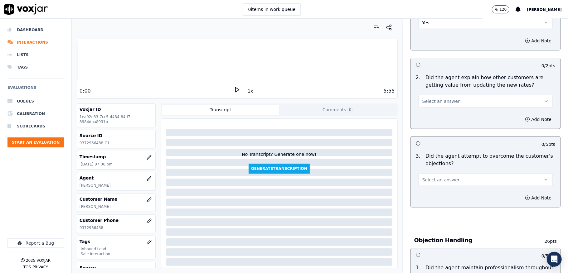
scroll to position [541, 0]
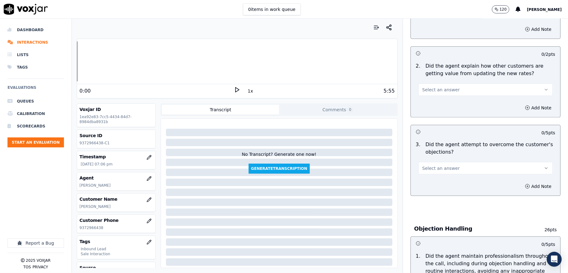
click at [438, 87] on span "Select an answer" at bounding box center [441, 90] width 37 height 6
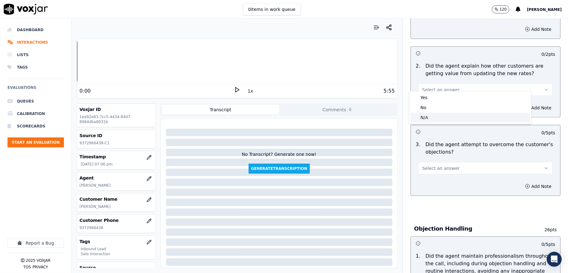
click at [430, 118] on div "N/A" at bounding box center [471, 118] width 120 height 10
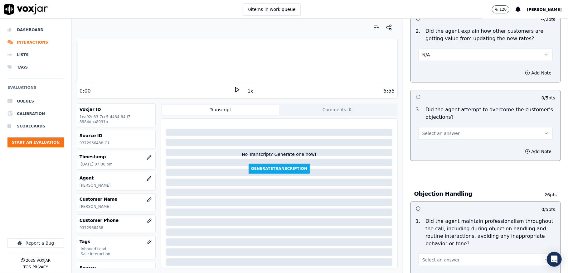
scroll to position [624, 0]
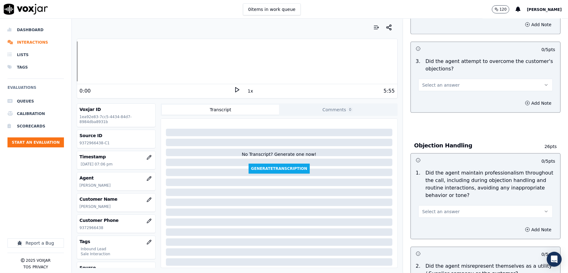
click at [434, 79] on button "Select an answer" at bounding box center [486, 85] width 135 height 12
click at [426, 96] on div "Yes" at bounding box center [471, 93] width 120 height 10
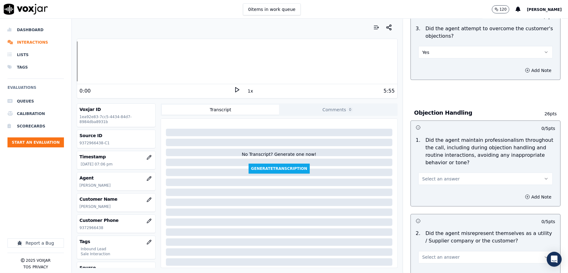
scroll to position [707, 0]
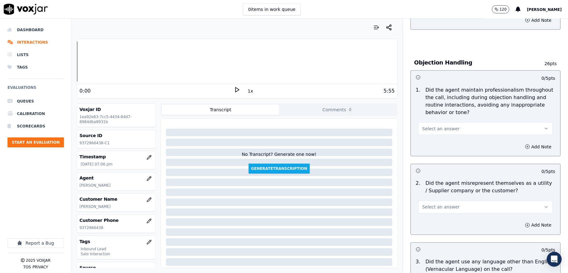
click at [430, 123] on button "Select an answer" at bounding box center [486, 129] width 135 height 12
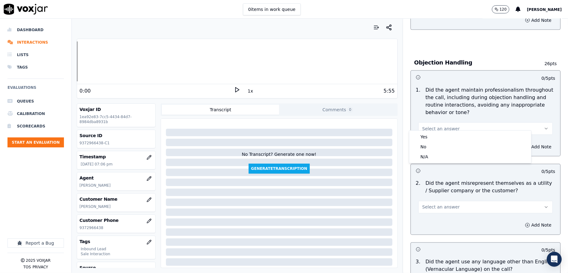
click at [426, 130] on div "Yes No N/A" at bounding box center [470, 146] width 123 height 33
click at [426, 134] on div "Yes" at bounding box center [471, 137] width 120 height 10
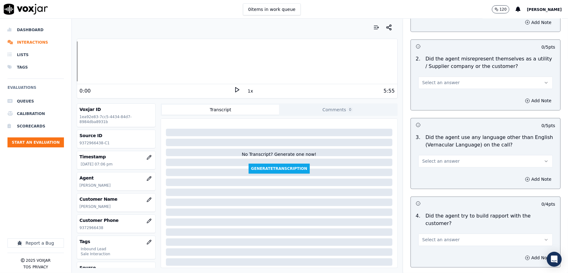
scroll to position [832, 0]
click at [430, 91] on div "Add Note" at bounding box center [486, 100] width 150 height 19
click at [430, 80] on span "Select an answer" at bounding box center [441, 83] width 37 height 6
click at [426, 101] on div "No" at bounding box center [471, 101] width 120 height 10
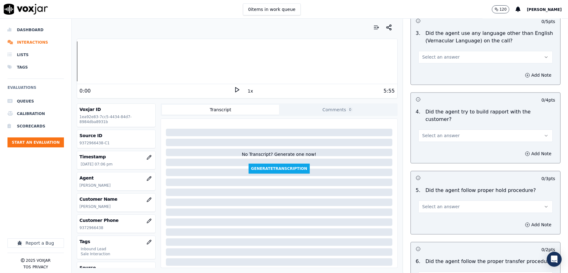
scroll to position [916, 0]
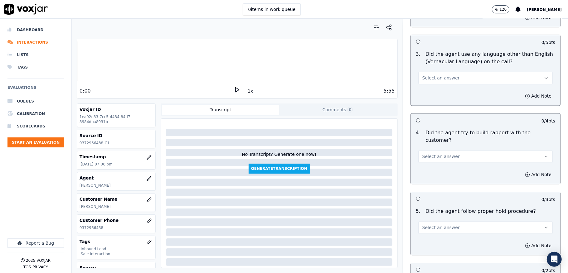
click at [444, 79] on button "Select an answer" at bounding box center [486, 78] width 135 height 12
click at [434, 99] on div "No" at bounding box center [471, 97] width 120 height 10
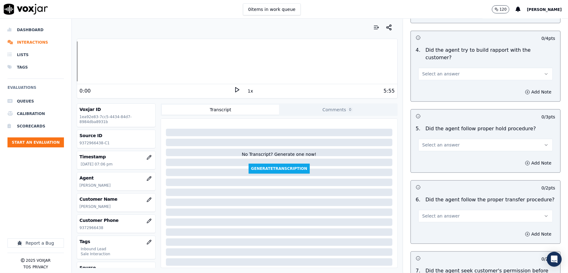
scroll to position [999, 0]
click at [447, 67] on button "Select an answer" at bounding box center [486, 73] width 135 height 12
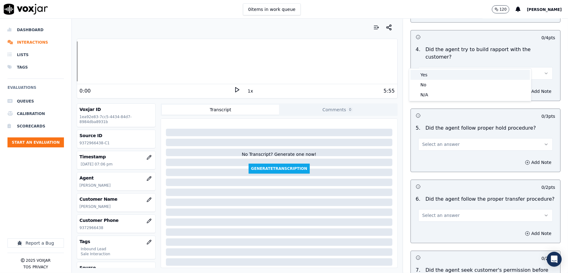
click at [439, 75] on div "Yes" at bounding box center [471, 75] width 120 height 10
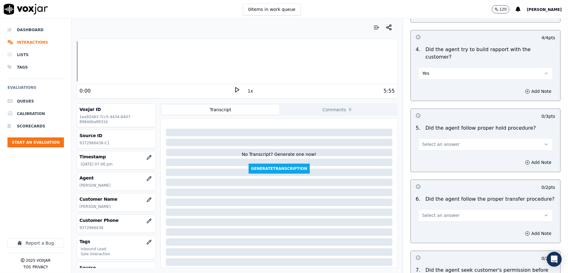
click at [440, 141] on span "Select an answer" at bounding box center [441, 144] width 37 height 6
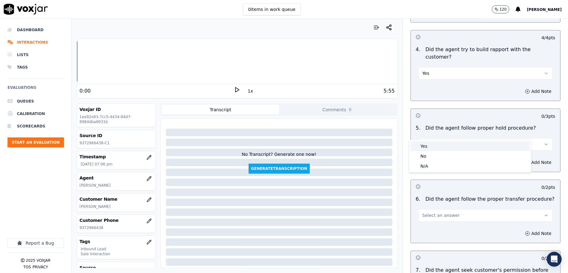
drag, startPoint x: 435, startPoint y: 145, endPoint x: 431, endPoint y: 145, distance: 3.8
click at [435, 145] on div "Yes" at bounding box center [471, 146] width 120 height 10
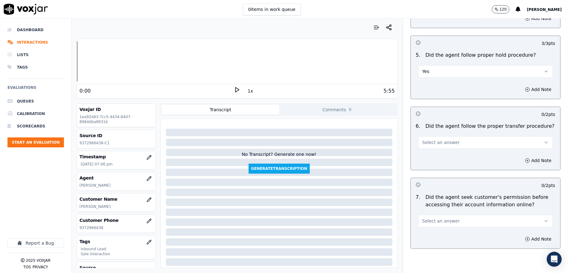
scroll to position [1082, 0]
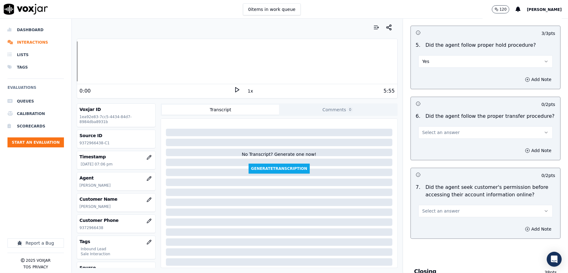
click at [435, 130] on span "Select an answer" at bounding box center [441, 133] width 37 height 6
click at [426, 144] on div "No" at bounding box center [471, 145] width 120 height 10
click at [434, 126] on button "No" at bounding box center [486, 132] width 135 height 12
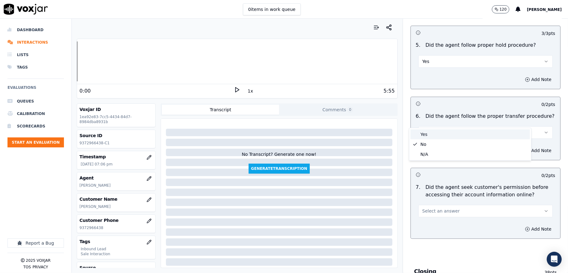
click at [432, 135] on div "Yes" at bounding box center [471, 135] width 120 height 10
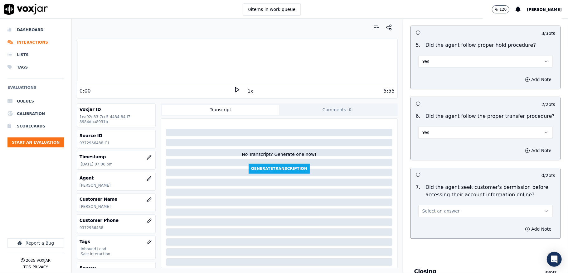
scroll to position [1165, 0]
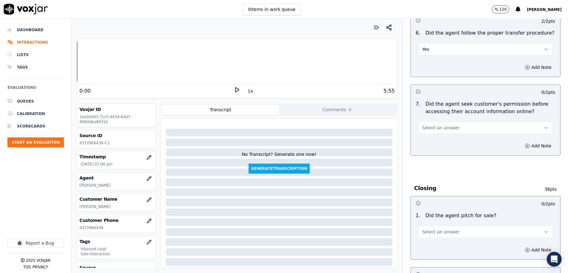
click at [447, 122] on button "Select an answer" at bounding box center [486, 128] width 135 height 12
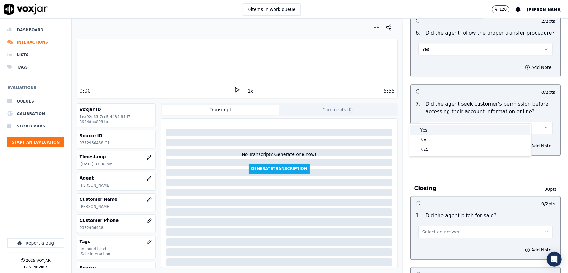
click at [433, 131] on div "Yes" at bounding box center [471, 130] width 120 height 10
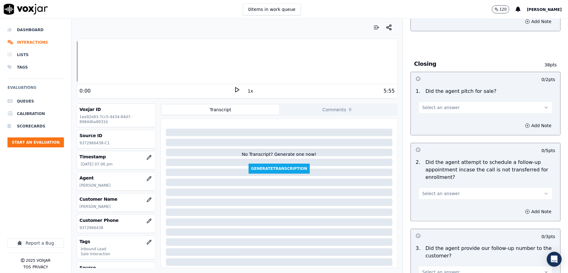
scroll to position [1290, 0]
click at [442, 101] on button "Select an answer" at bounding box center [486, 107] width 135 height 12
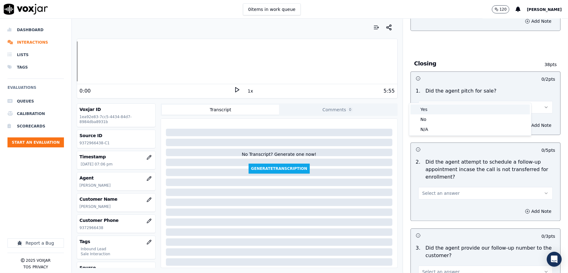
click at [429, 109] on div "Yes" at bounding box center [471, 110] width 120 height 10
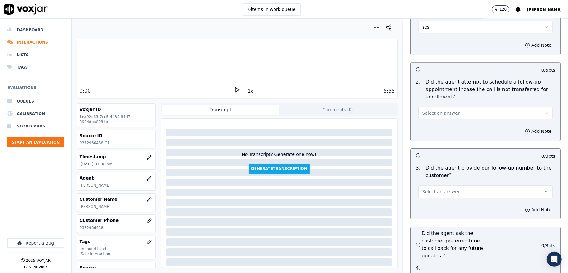
scroll to position [1374, 0]
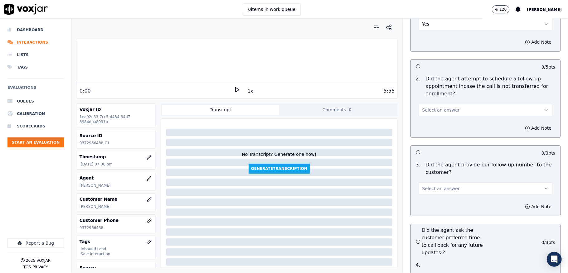
click at [431, 107] on span "Select an answer" at bounding box center [441, 110] width 37 height 6
click at [429, 134] on div "N/A" at bounding box center [471, 133] width 120 height 10
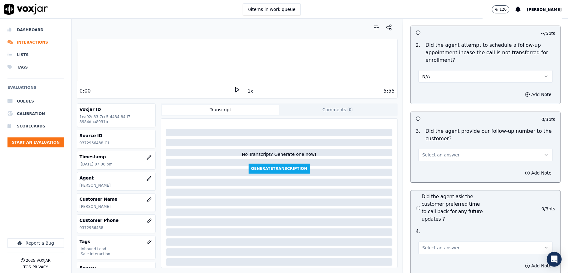
scroll to position [1457, 0]
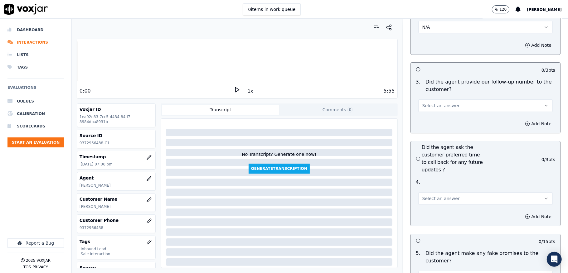
click at [434, 100] on button "Select an answer" at bounding box center [486, 106] width 135 height 12
click at [428, 109] on div "Yes" at bounding box center [471, 108] width 120 height 10
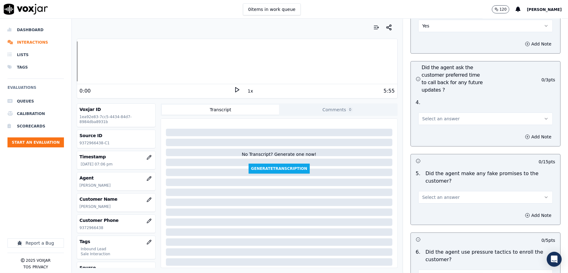
scroll to position [1540, 0]
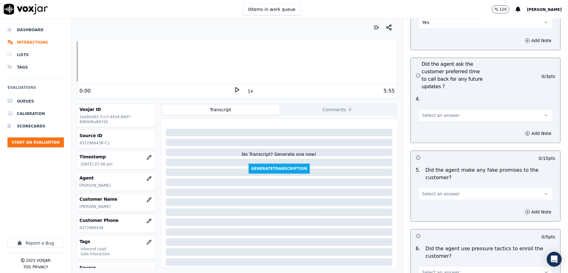
click at [436, 112] on span "Select an answer" at bounding box center [441, 115] width 37 height 6
click at [425, 138] on div "N/A" at bounding box center [471, 138] width 120 height 10
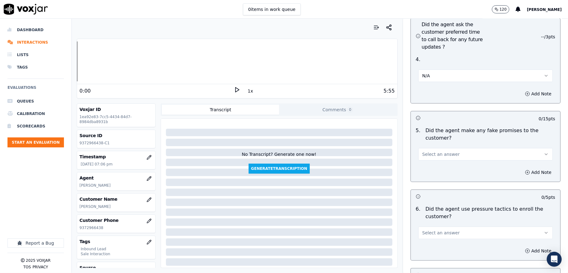
scroll to position [1665, 0]
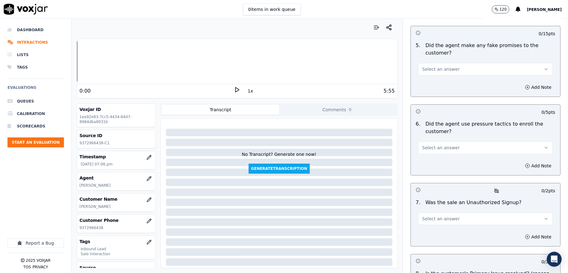
click at [440, 63] on button "Select an answer" at bounding box center [486, 69] width 135 height 12
click at [430, 86] on div "No" at bounding box center [471, 82] width 120 height 10
click at [454, 142] on button "Select an answer" at bounding box center [486, 148] width 135 height 12
click at [436, 162] on div "No" at bounding box center [471, 161] width 120 height 10
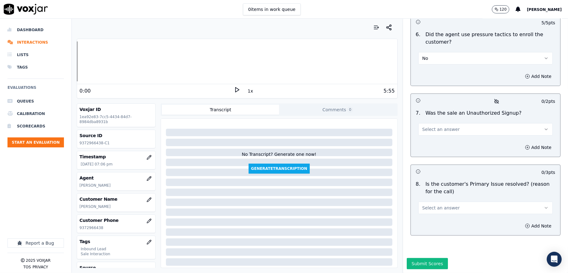
scroll to position [1766, 0]
click at [438, 126] on span "Select an answer" at bounding box center [441, 129] width 37 height 6
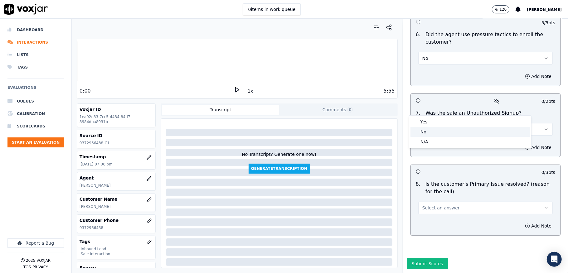
click at [431, 133] on div "No" at bounding box center [471, 132] width 120 height 10
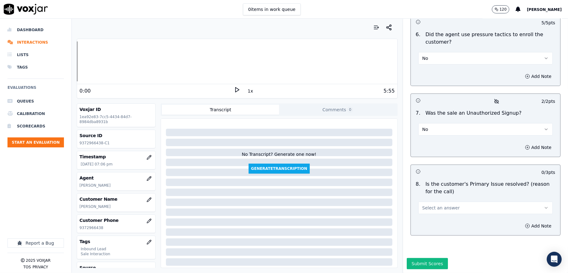
click at [444, 205] on span "Select an answer" at bounding box center [441, 208] width 37 height 6
click at [423, 205] on div "Yes" at bounding box center [471, 201] width 120 height 10
click at [419, 258] on button "Submit Scores" at bounding box center [428, 263] width 42 height 11
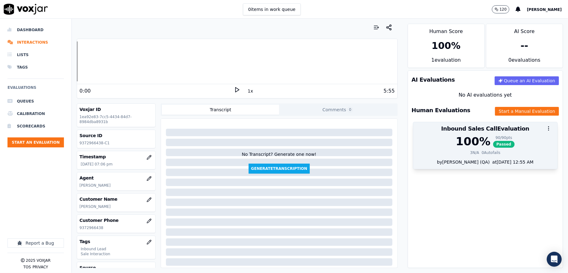
click at [486, 135] on div at bounding box center [486, 128] width 144 height 12
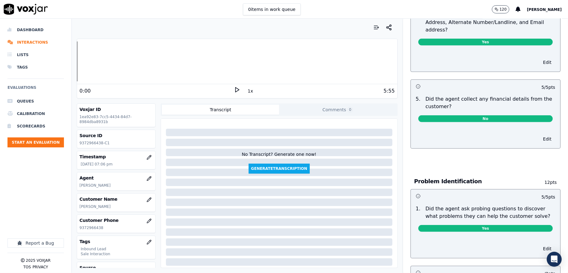
scroll to position [506, 0]
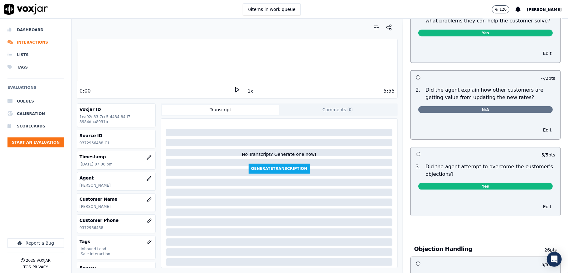
drag, startPoint x: 547, startPoint y: 98, endPoint x: 550, endPoint y: 104, distance: 6.4
click at [550, 104] on div "Inbound Sales Call Scorecard A scorecard to review inbound sales calls for best…" at bounding box center [485, 146] width 165 height 255
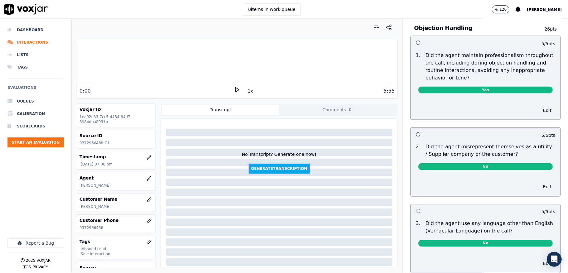
scroll to position [0, 0]
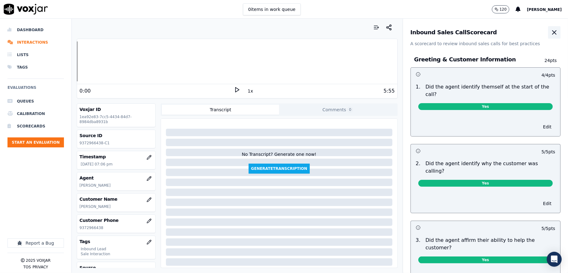
click at [551, 35] on icon "button" at bounding box center [554, 32] width 7 height 7
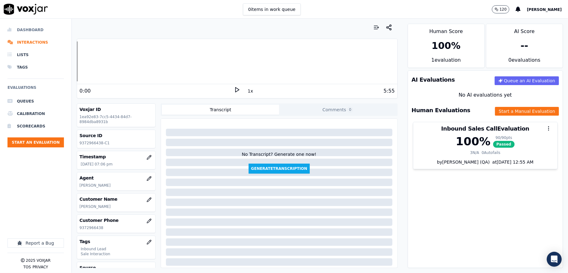
click at [30, 29] on li "Dashboard" at bounding box center [35, 30] width 57 height 12
